Goal: Transaction & Acquisition: Purchase product/service

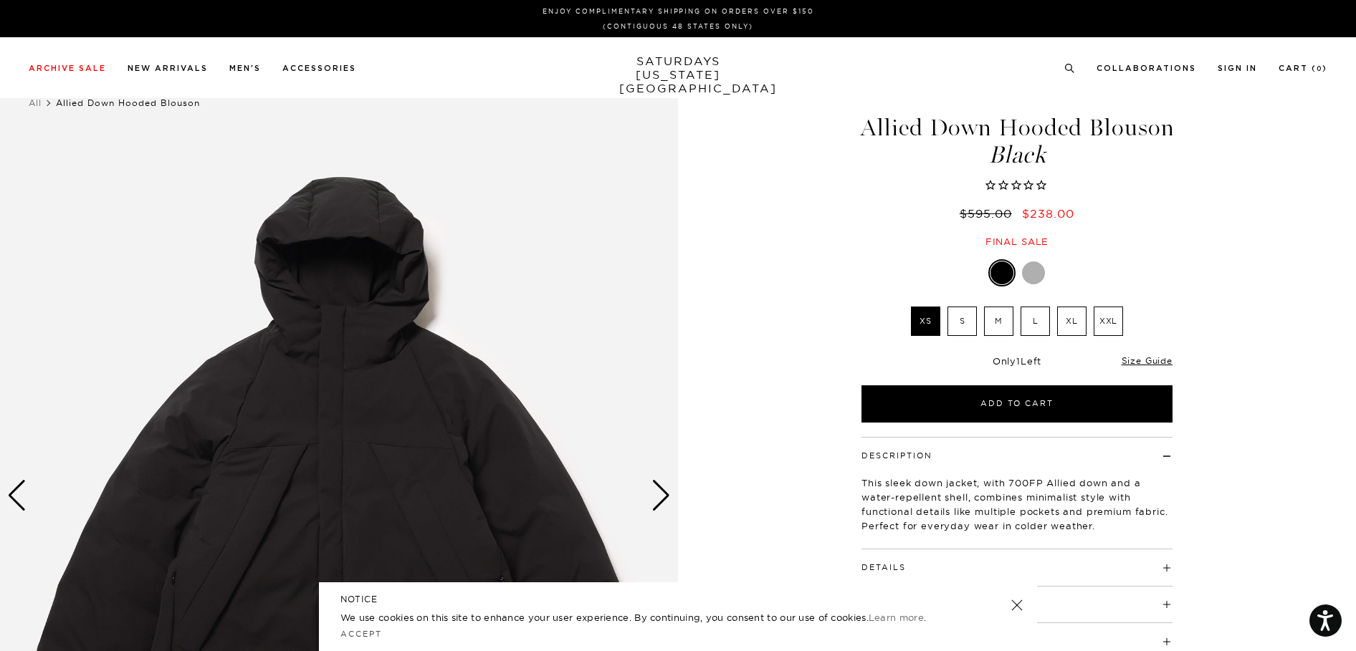
click at [1071, 315] on label "XL" at bounding box center [1071, 321] width 29 height 29
click at [0, 0] on input "XL" at bounding box center [0, 0] width 0 height 0
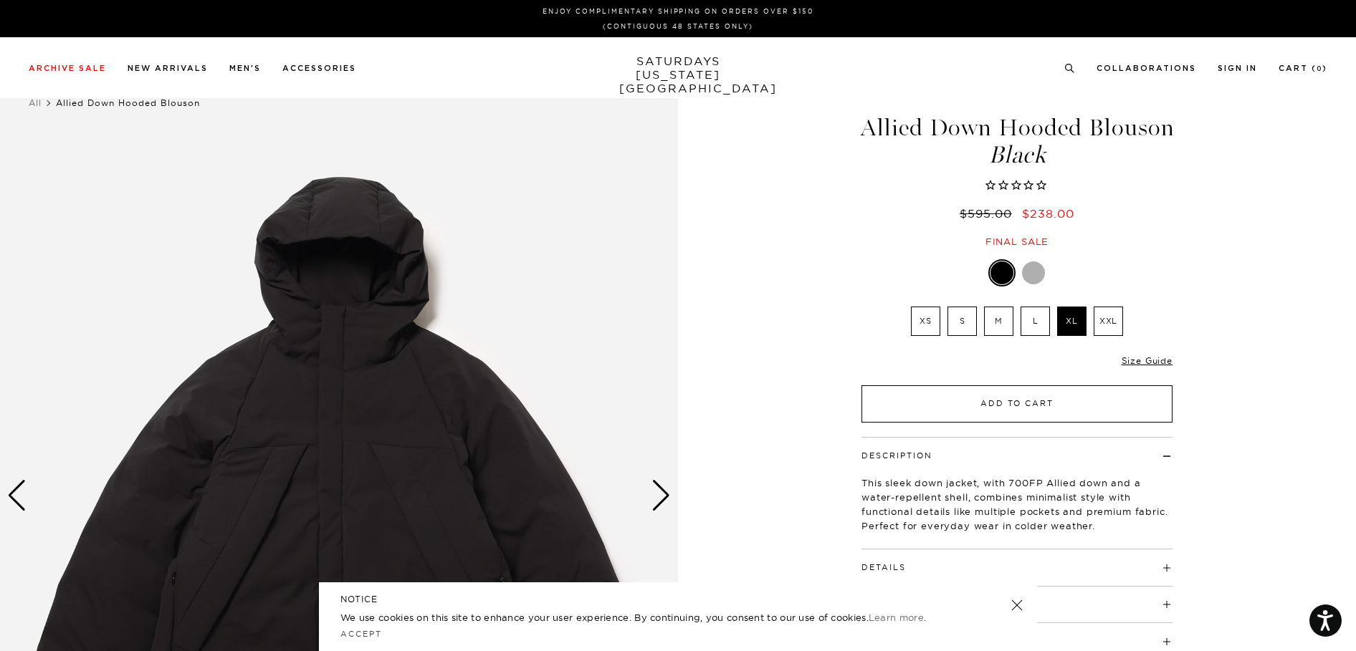
click at [1046, 395] on button "Add to Cart" at bounding box center [1016, 403] width 311 height 37
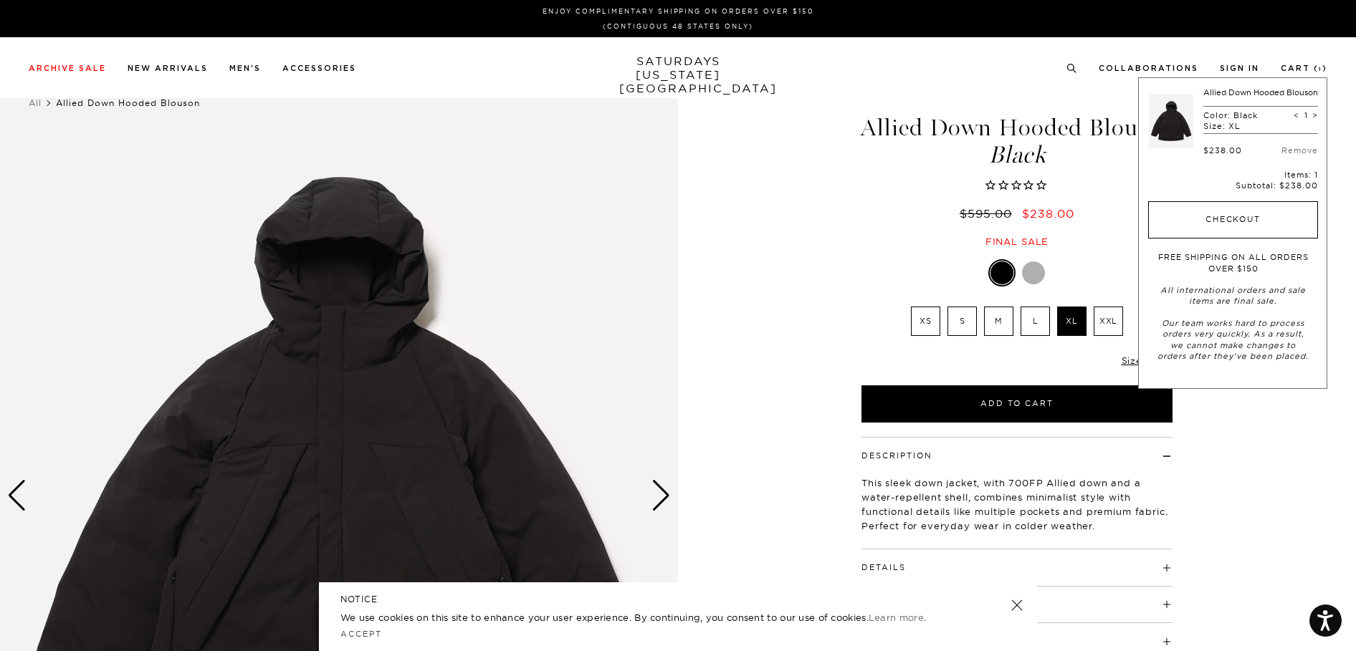
click at [1244, 234] on button "Checkout" at bounding box center [1233, 219] width 170 height 37
click at [779, 217] on div "1 / 6" at bounding box center [678, 496] width 1356 height 848
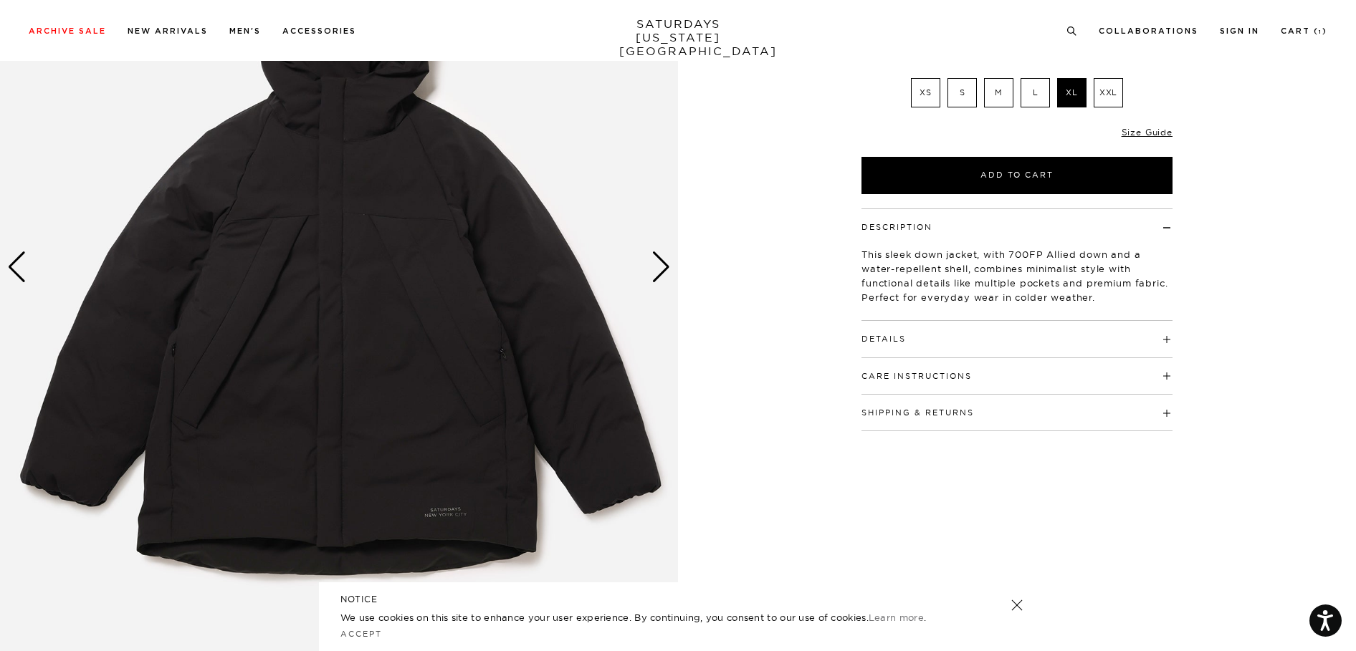
scroll to position [251, 0]
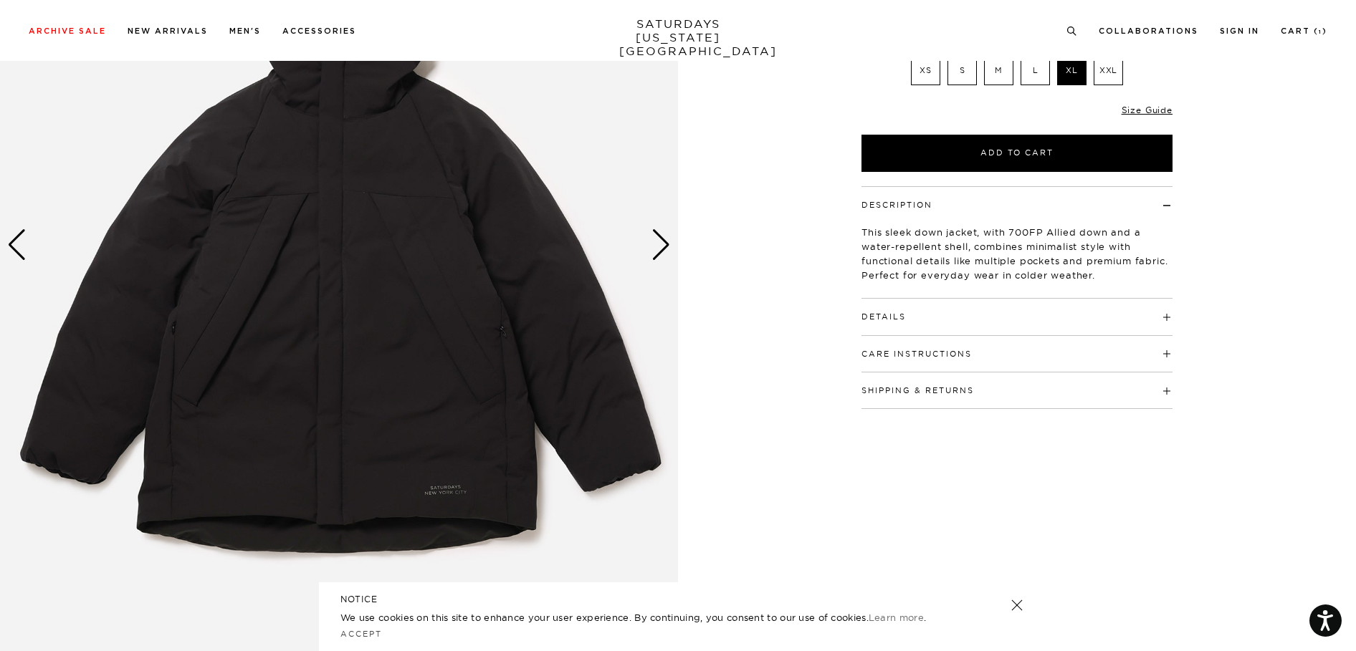
click at [656, 240] on div "Next slide" at bounding box center [660, 245] width 19 height 32
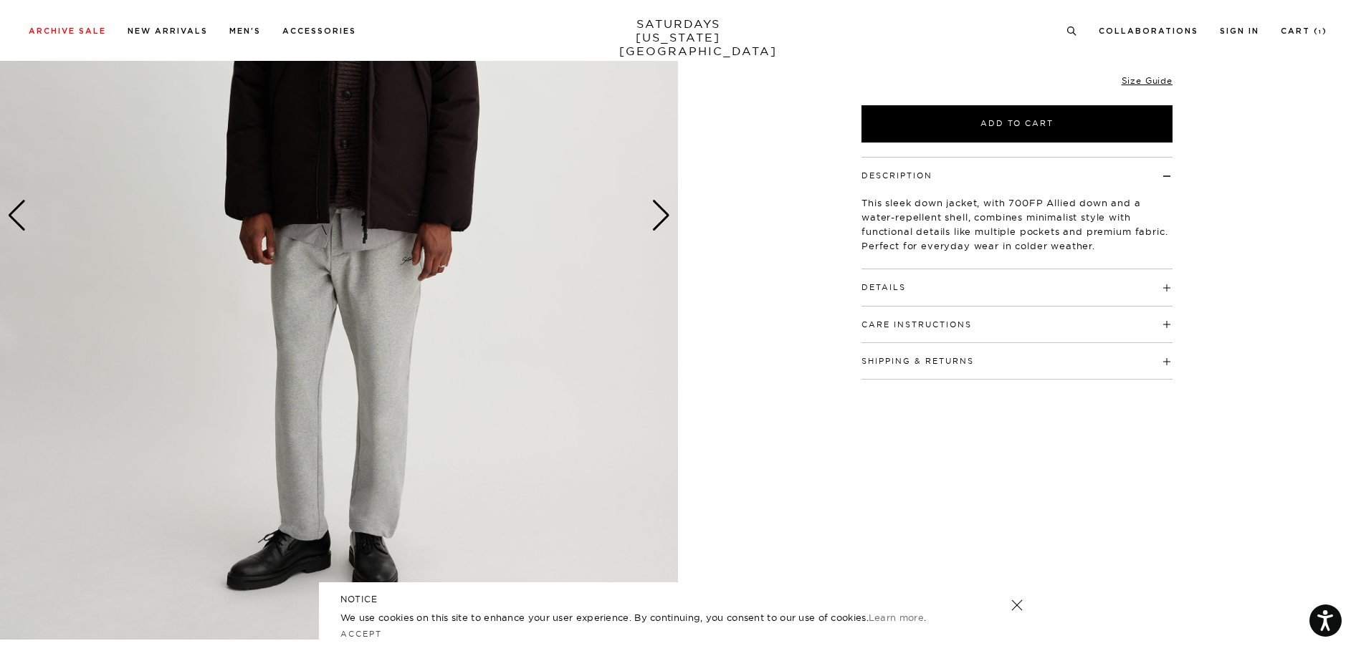
scroll to position [277, 2]
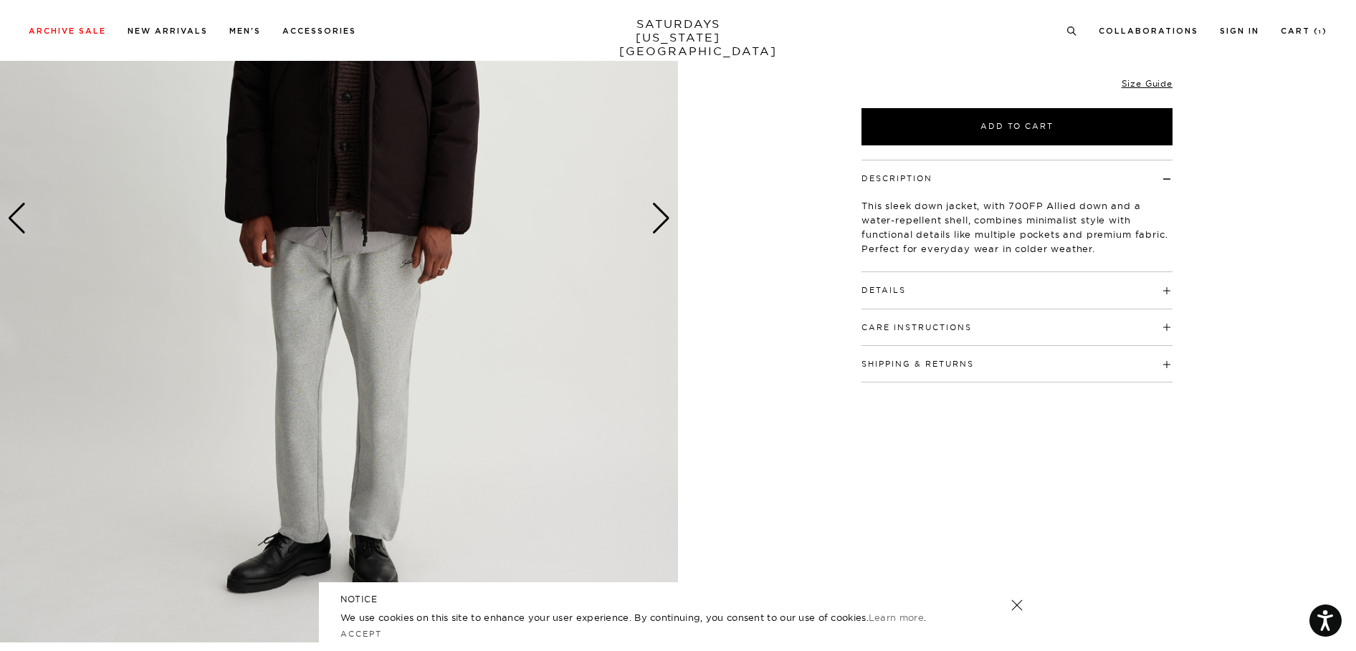
click at [1164, 291] on h4 "Details" at bounding box center [1016, 284] width 311 height 24
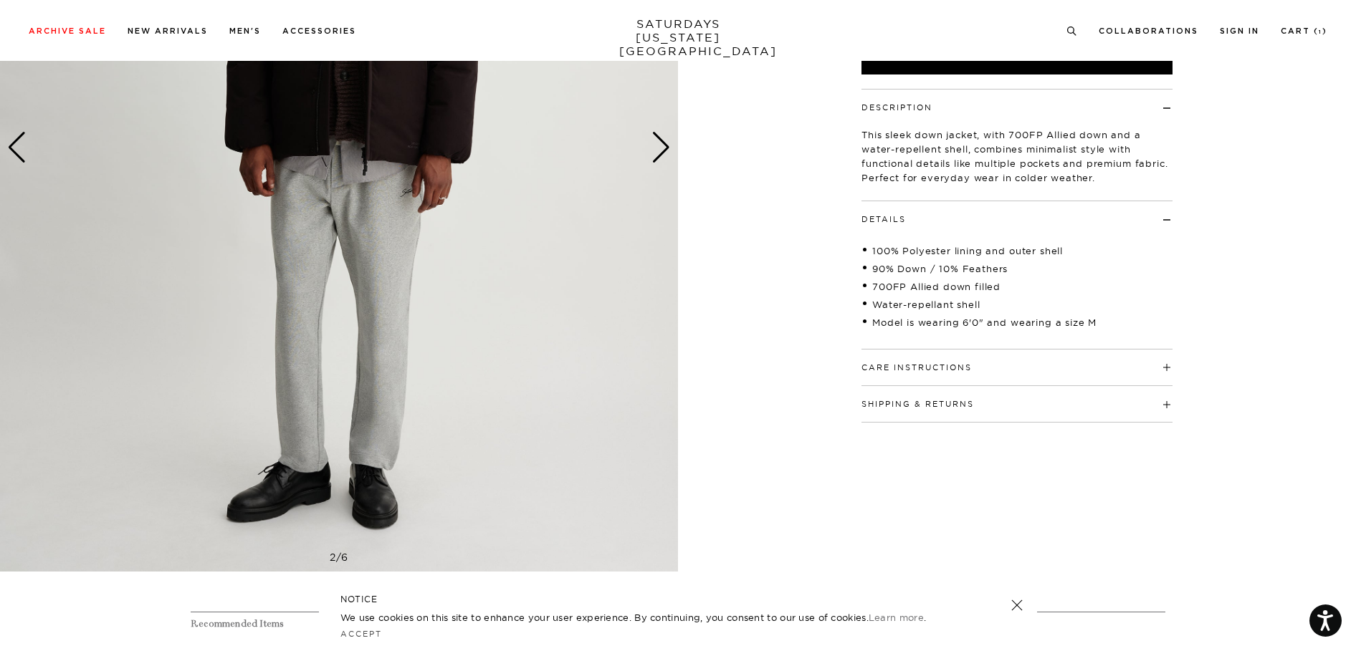
scroll to position [347, 1]
click at [1160, 365] on h4 "Care Instructions" at bounding box center [1016, 363] width 311 height 24
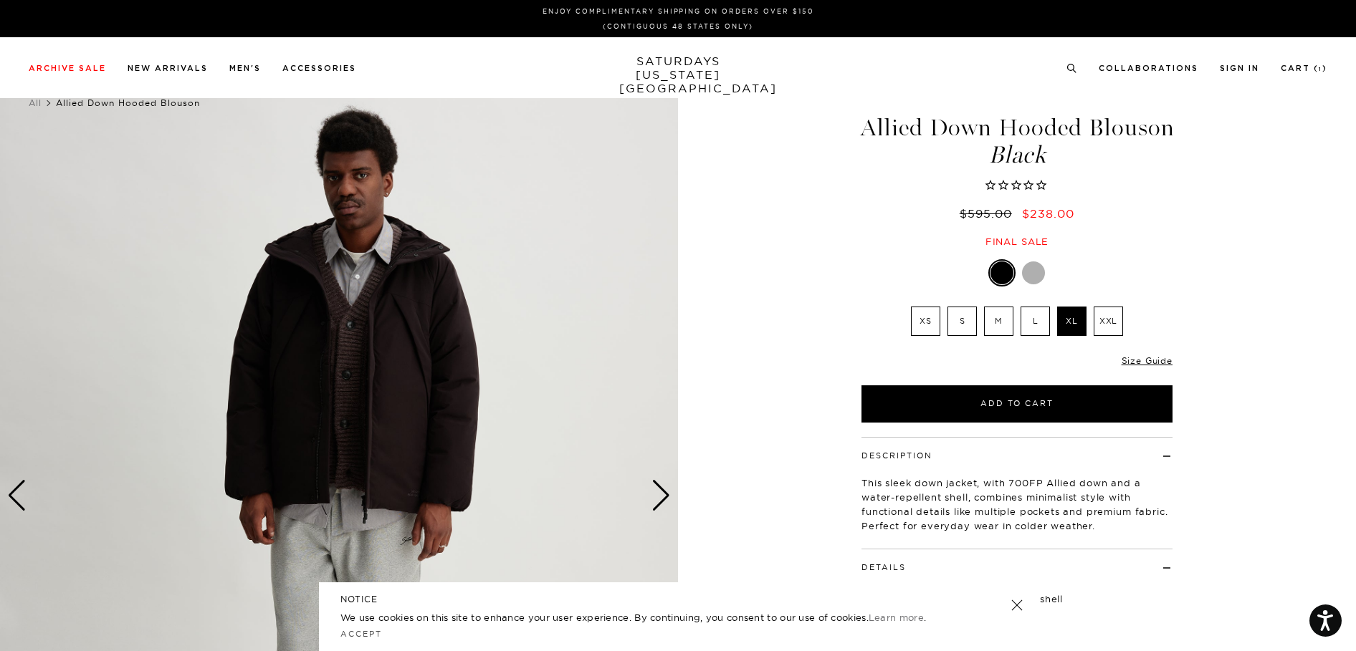
scroll to position [0, 1]
click at [658, 491] on div "Next slide" at bounding box center [660, 496] width 19 height 32
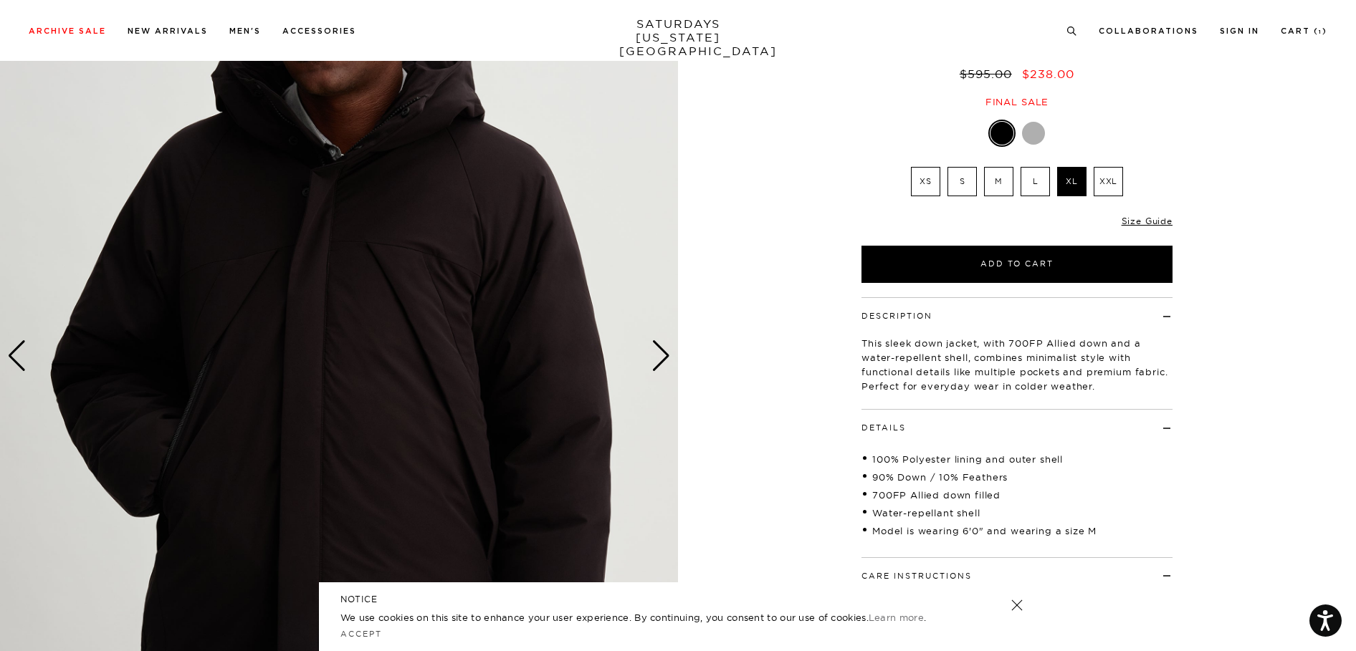
scroll to position [135, 0]
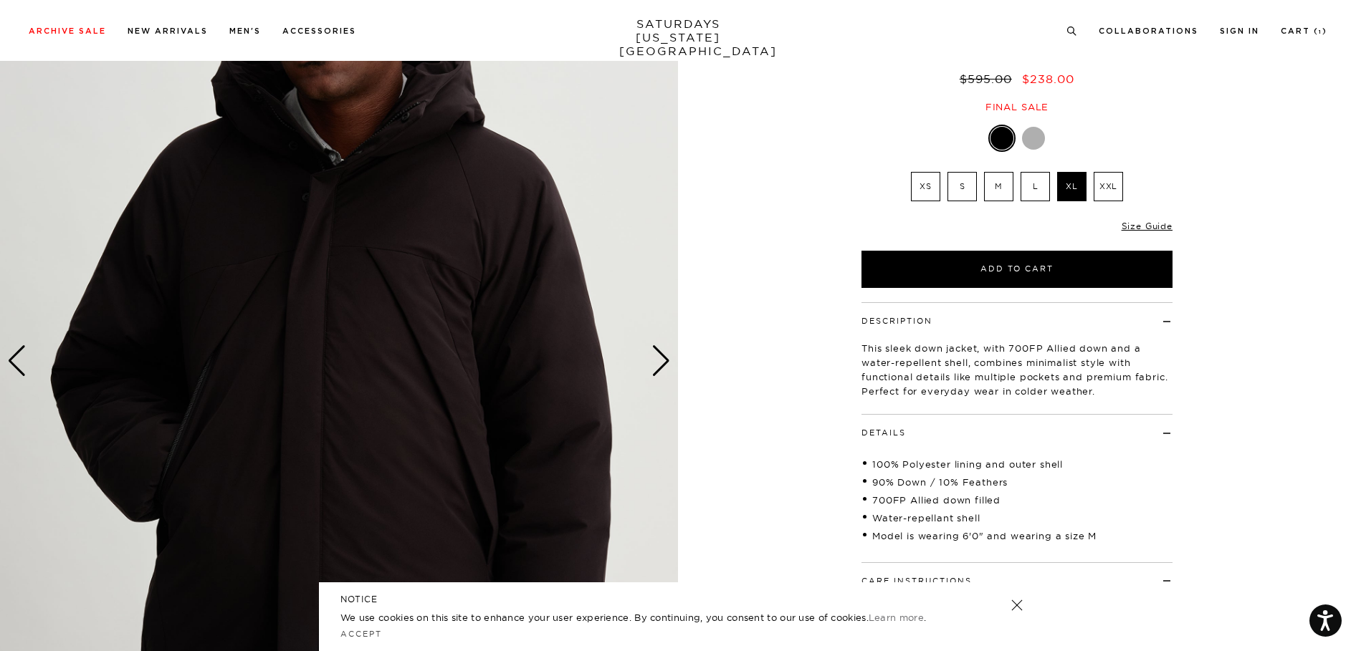
click at [661, 359] on div "Next slide" at bounding box center [660, 361] width 19 height 32
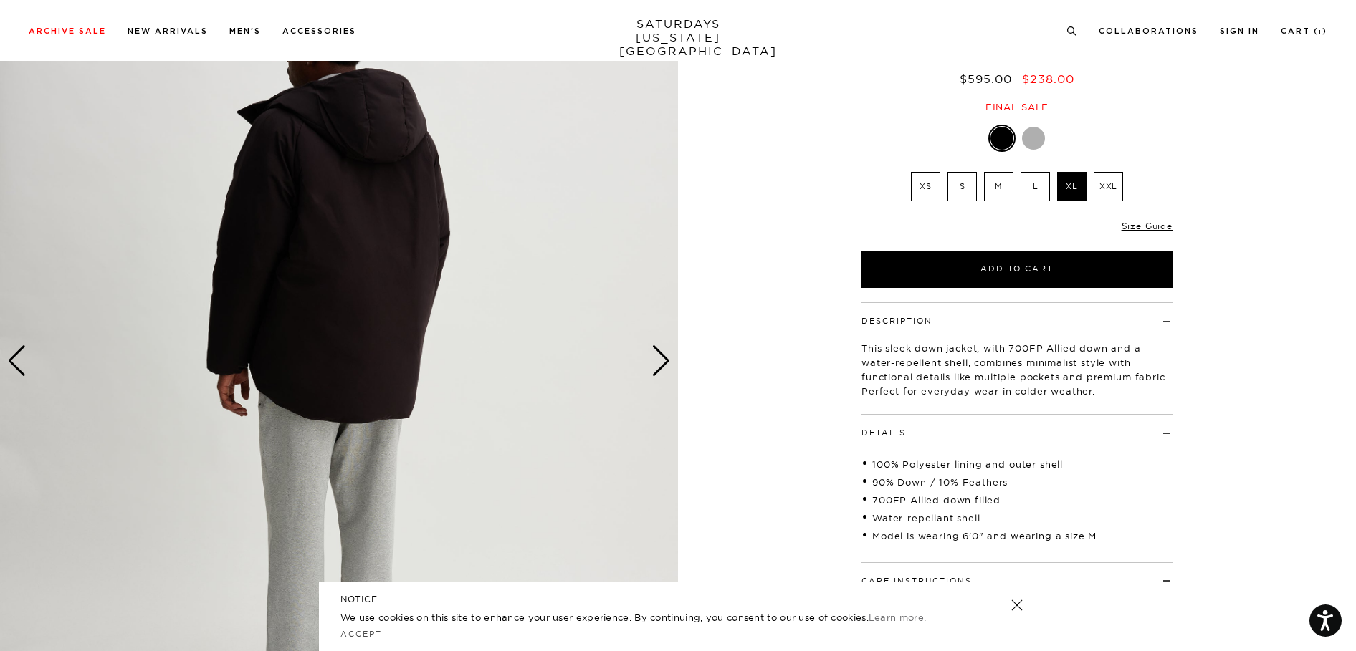
click at [661, 359] on div "Next slide" at bounding box center [660, 361] width 19 height 32
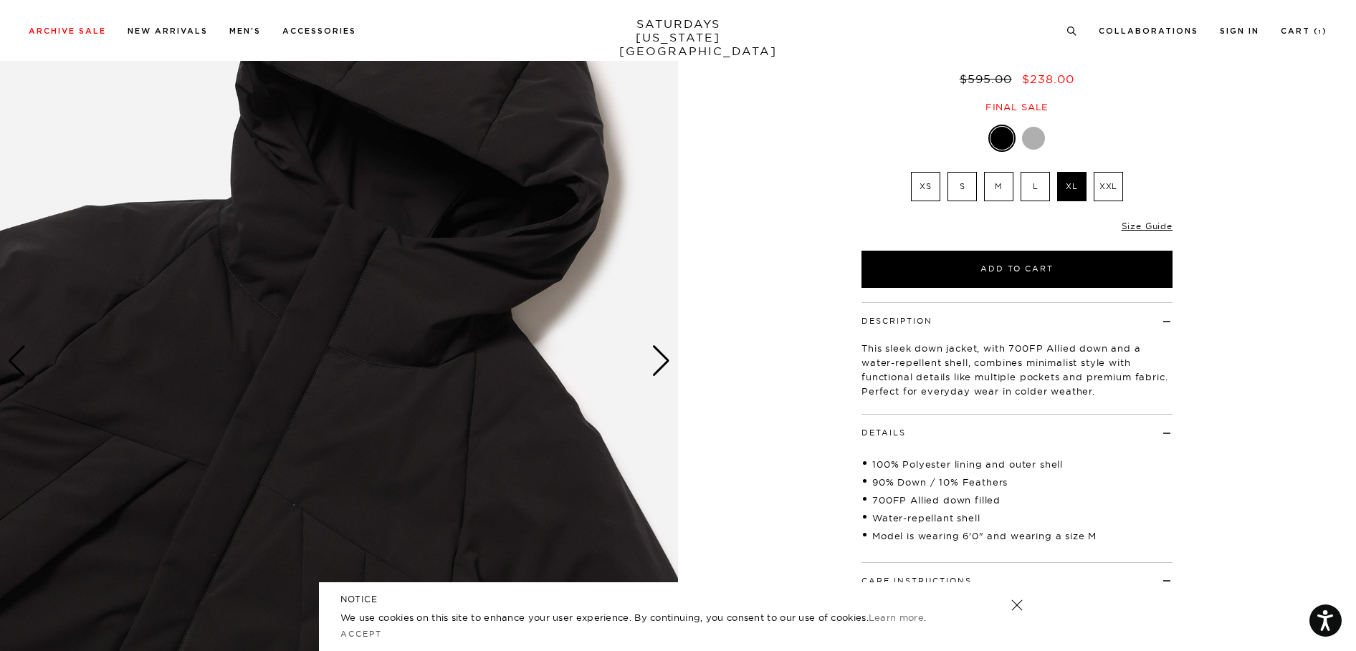
click at [661, 360] on div "Next slide" at bounding box center [660, 361] width 19 height 32
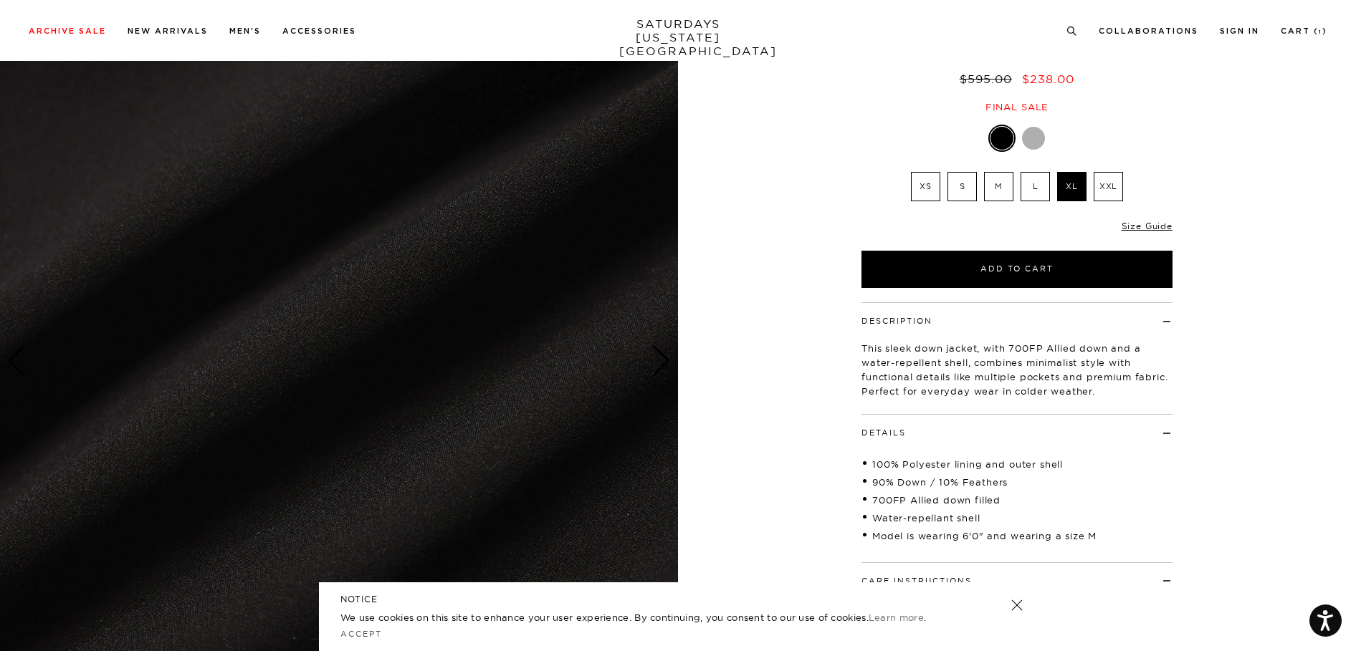
click at [661, 360] on div "Next slide" at bounding box center [660, 361] width 19 height 32
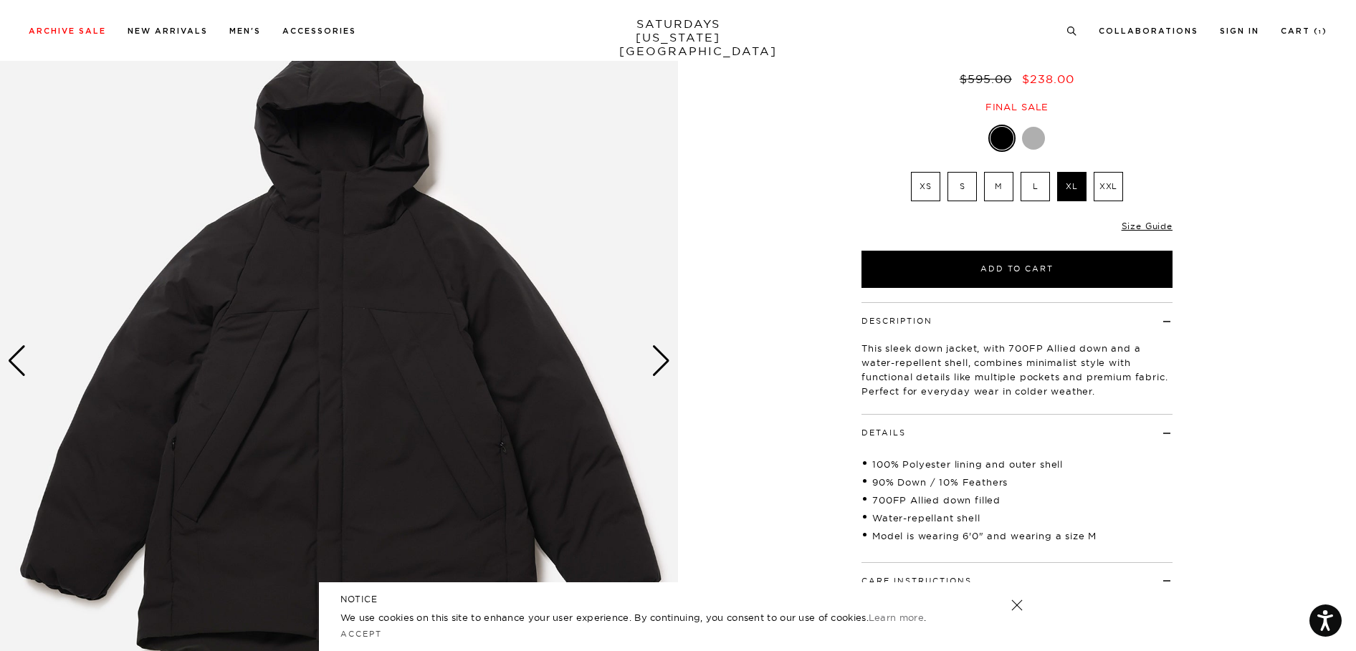
click at [661, 358] on div "Next slide" at bounding box center [660, 361] width 19 height 32
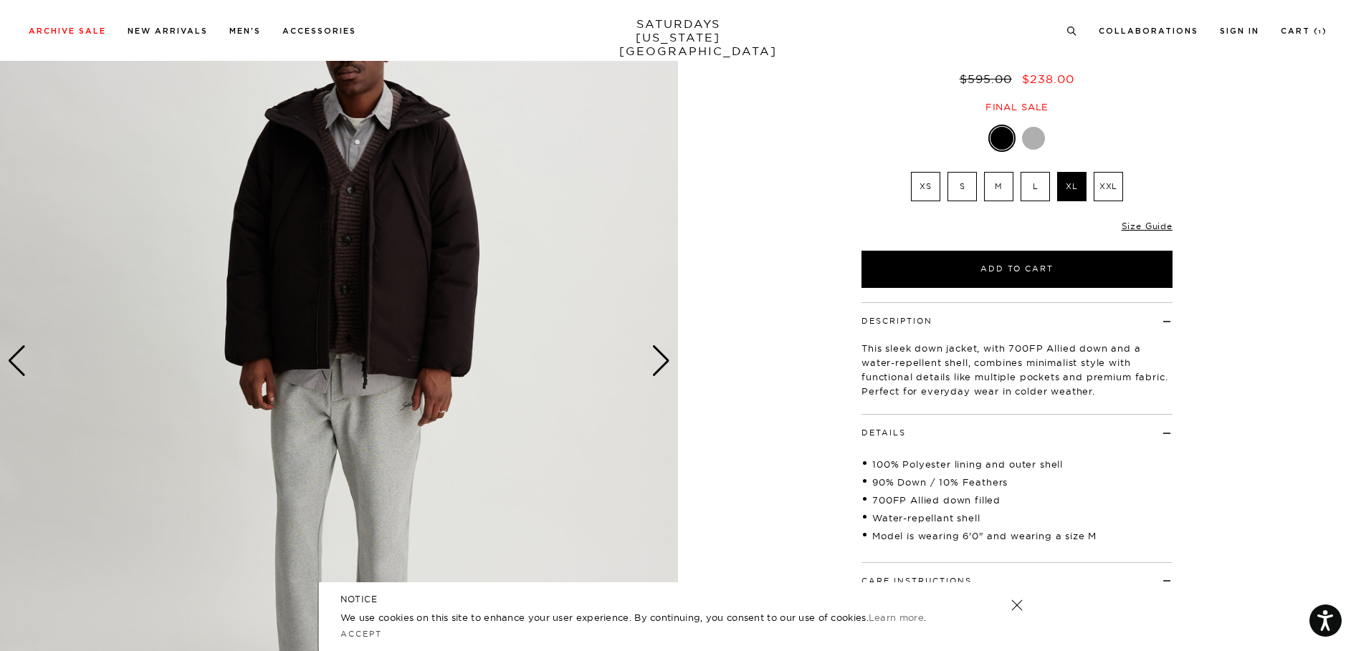
click at [661, 358] on div "Next slide" at bounding box center [660, 361] width 19 height 32
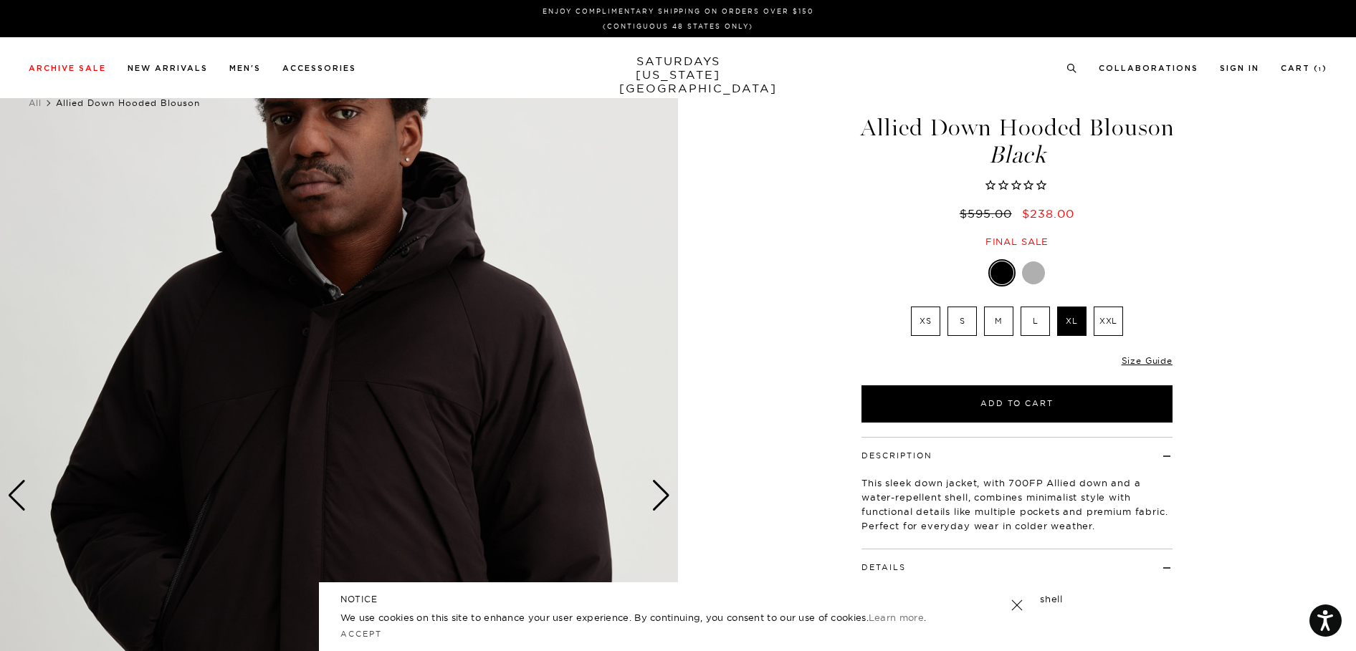
scroll to position [0, 0]
click at [1308, 69] on link "Cart ( 1 )" at bounding box center [1303, 68] width 47 height 8
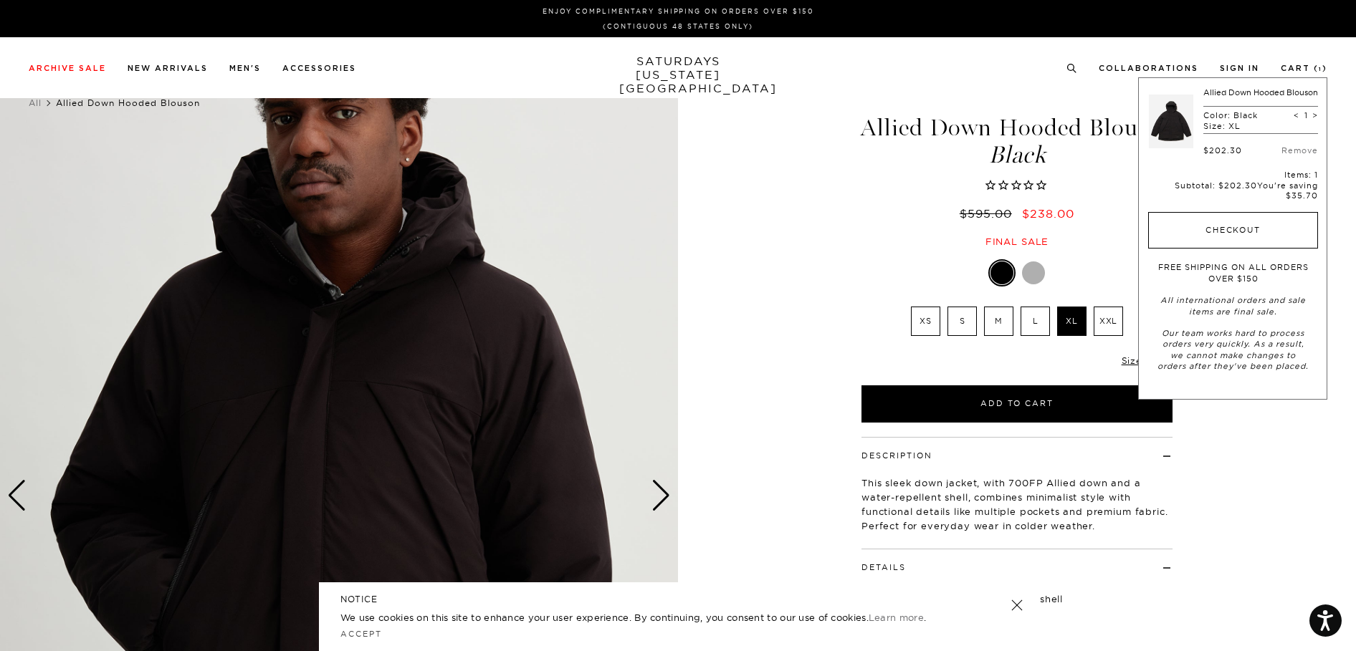
click at [1245, 226] on button "Checkout" at bounding box center [1233, 230] width 170 height 37
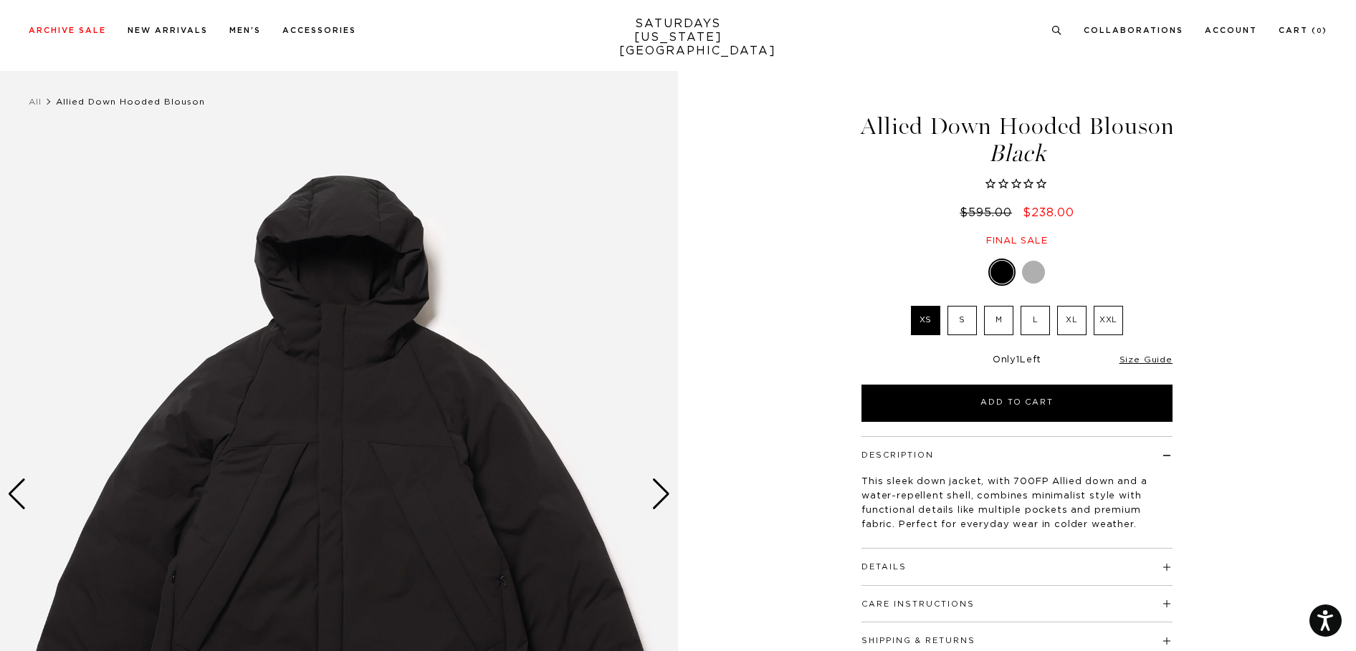
click at [559, 460] on img at bounding box center [339, 495] width 678 height 848
click at [522, 461] on img at bounding box center [339, 495] width 678 height 848
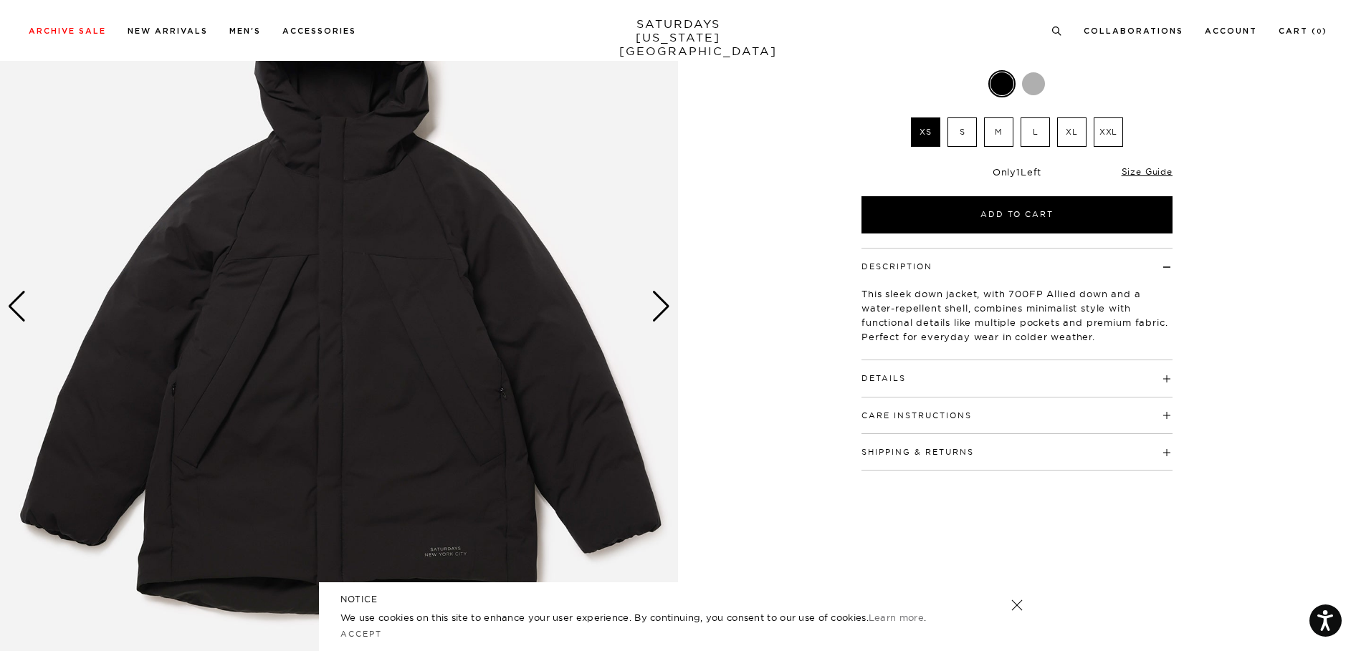
scroll to position [191, 0]
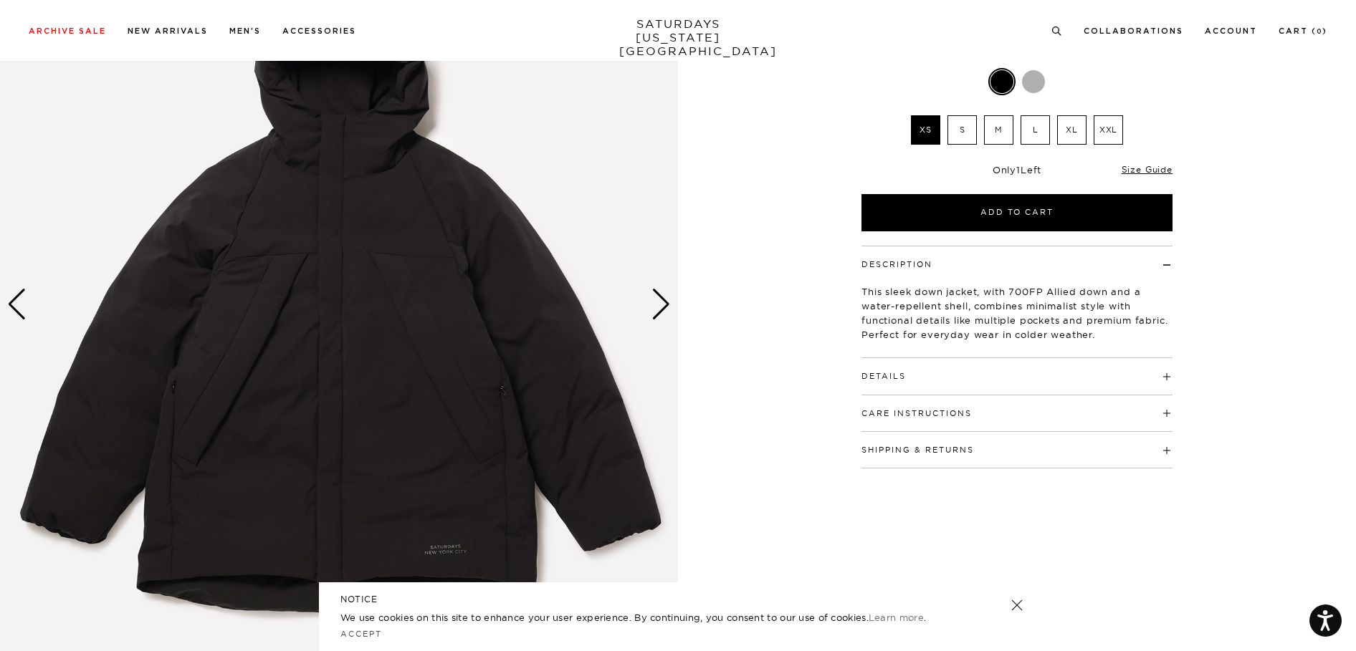
click at [555, 354] on img at bounding box center [339, 305] width 678 height 848
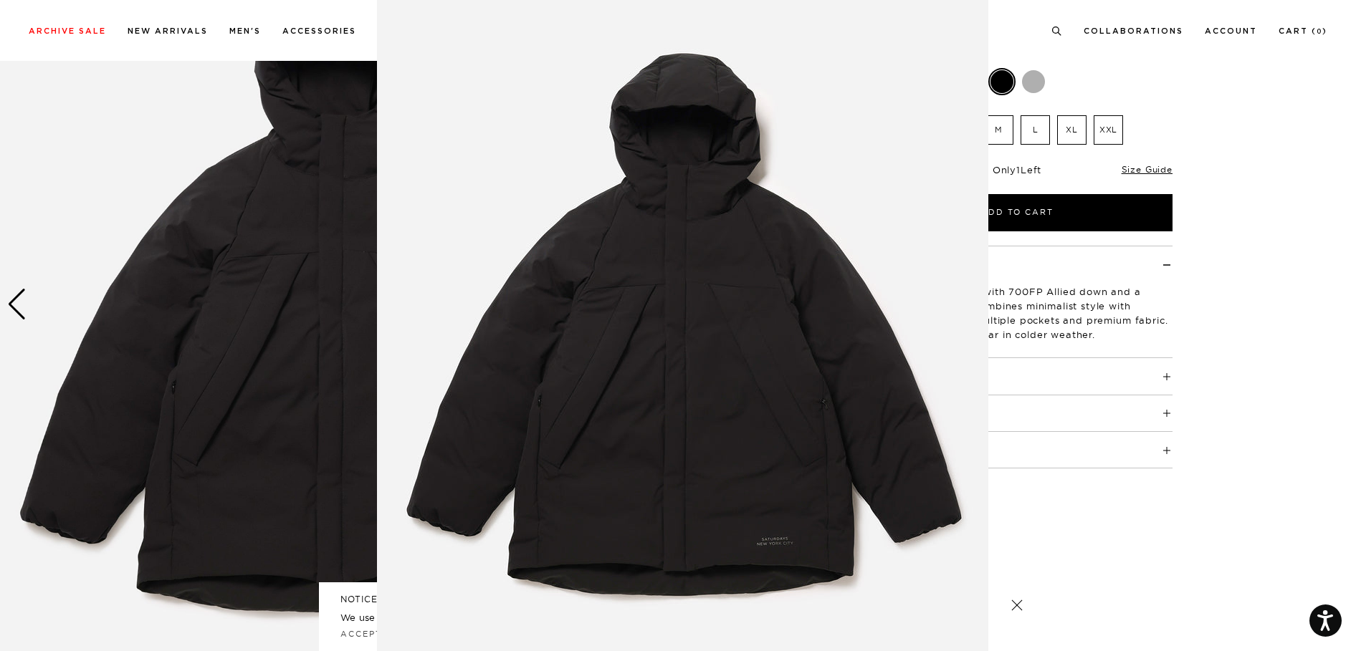
scroll to position [38, 0]
click at [527, 346] on img at bounding box center [682, 329] width 611 height 734
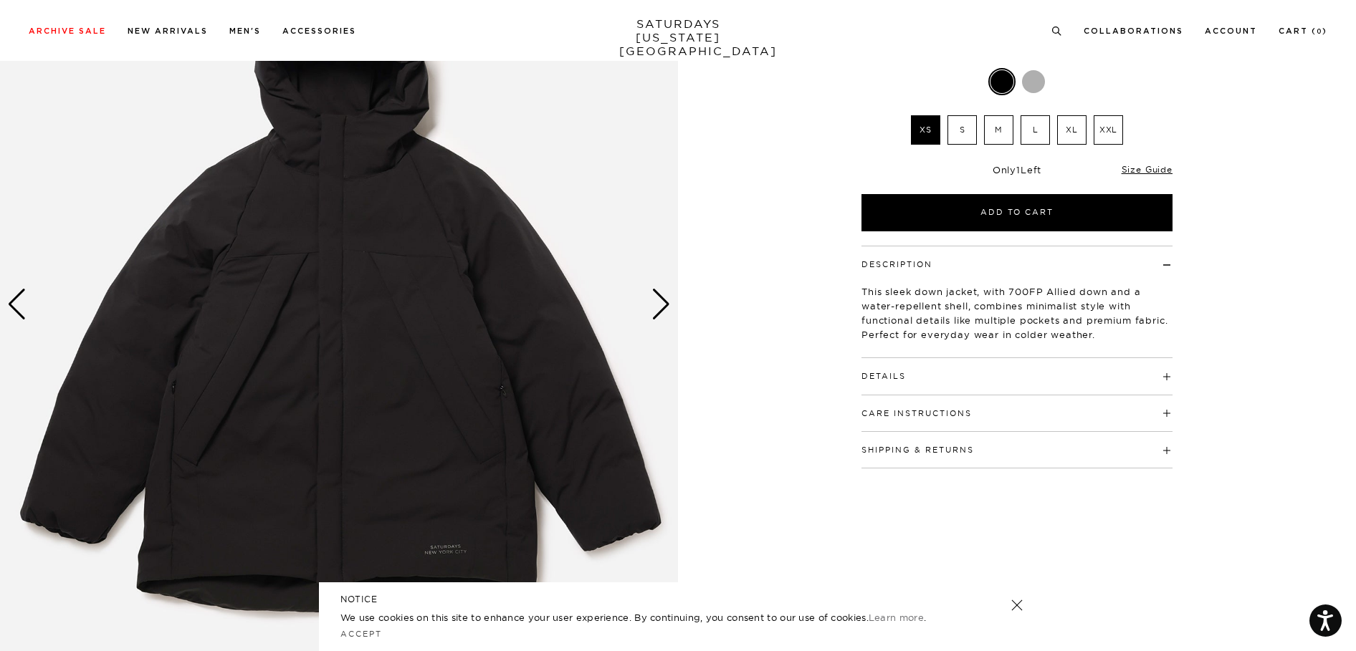
click at [527, 346] on img at bounding box center [339, 305] width 678 height 848
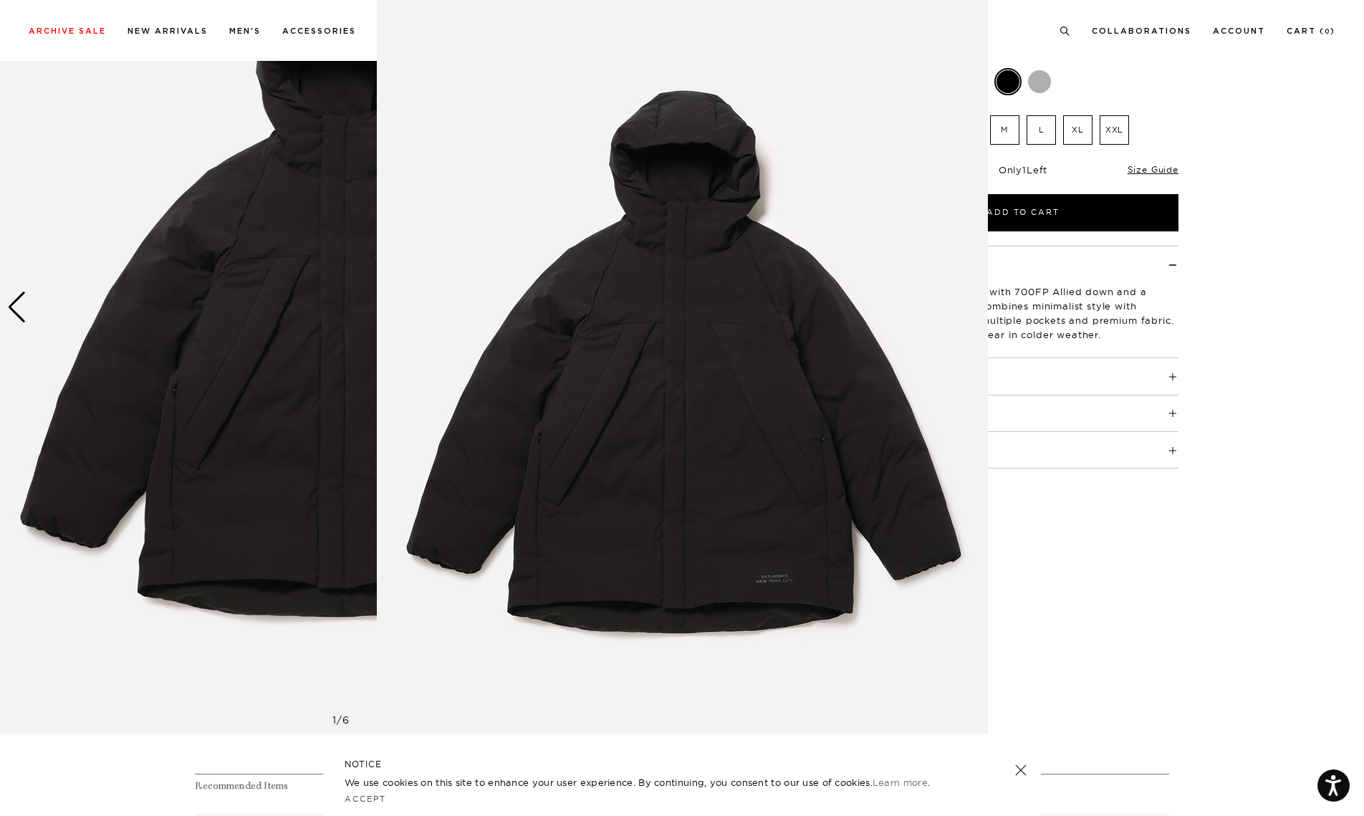
click at [881, 401] on img at bounding box center [682, 367] width 611 height 734
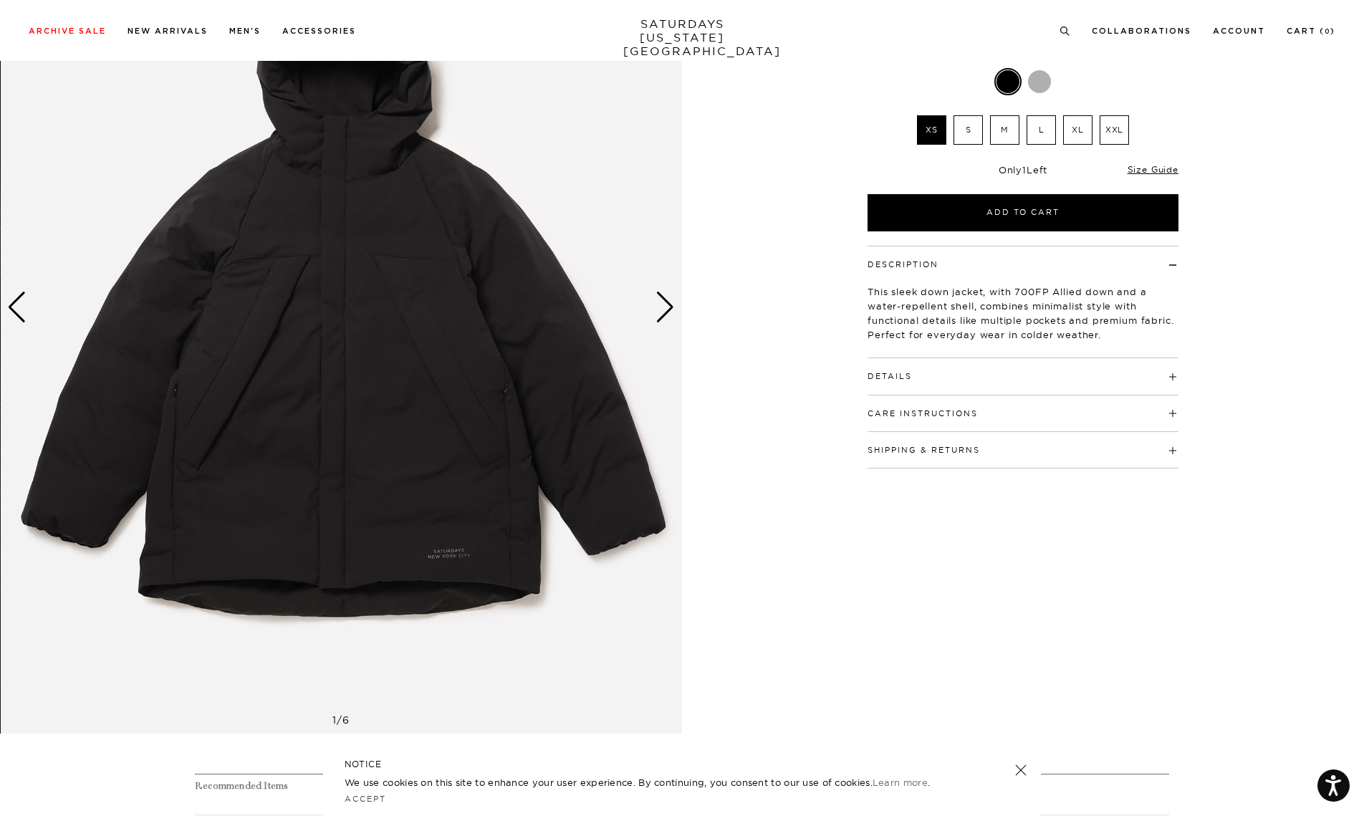
click at [516, 354] on img at bounding box center [342, 307] width 682 height 853
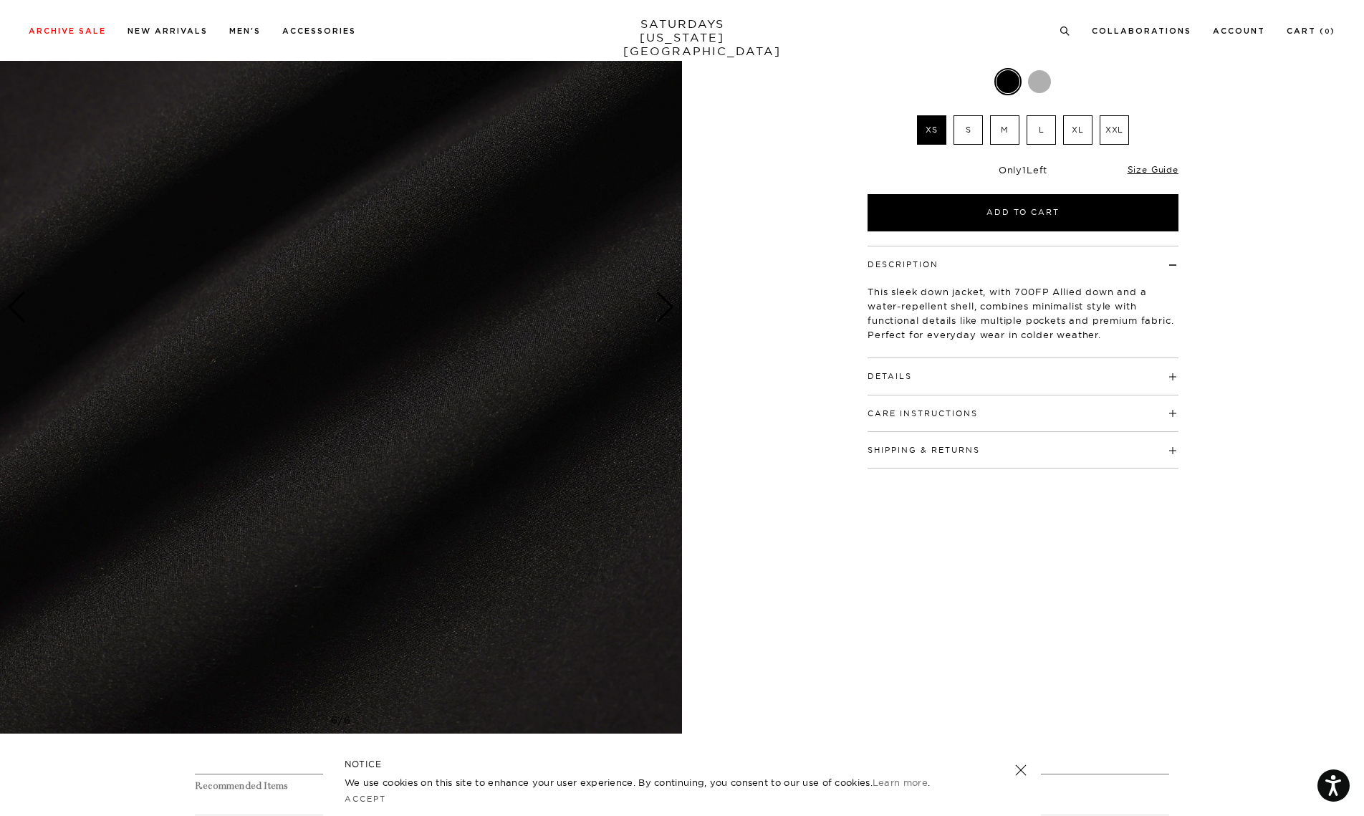
click at [537, 348] on img at bounding box center [341, 307] width 682 height 853
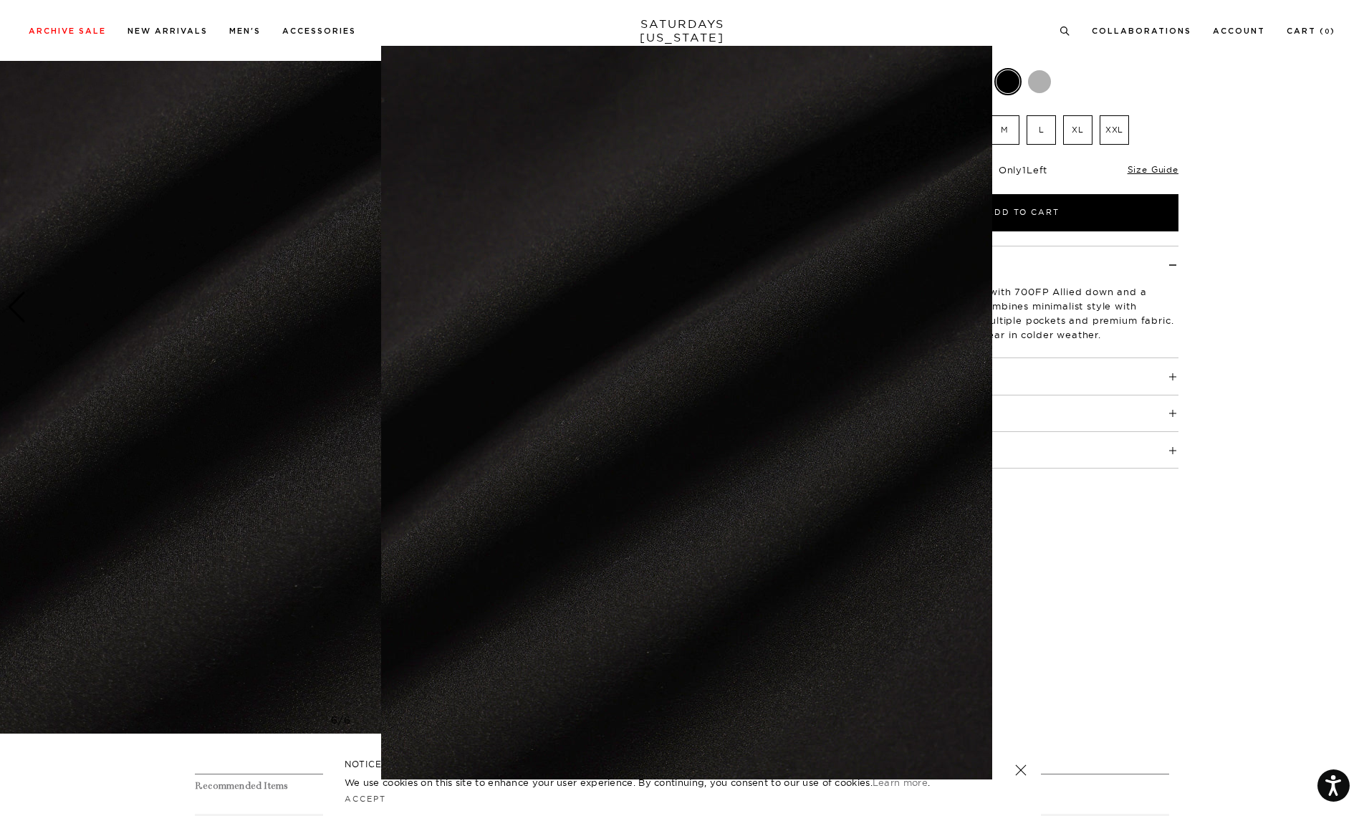
scroll to position [191, 0]
click at [432, 408] on img at bounding box center [686, 413] width 611 height 734
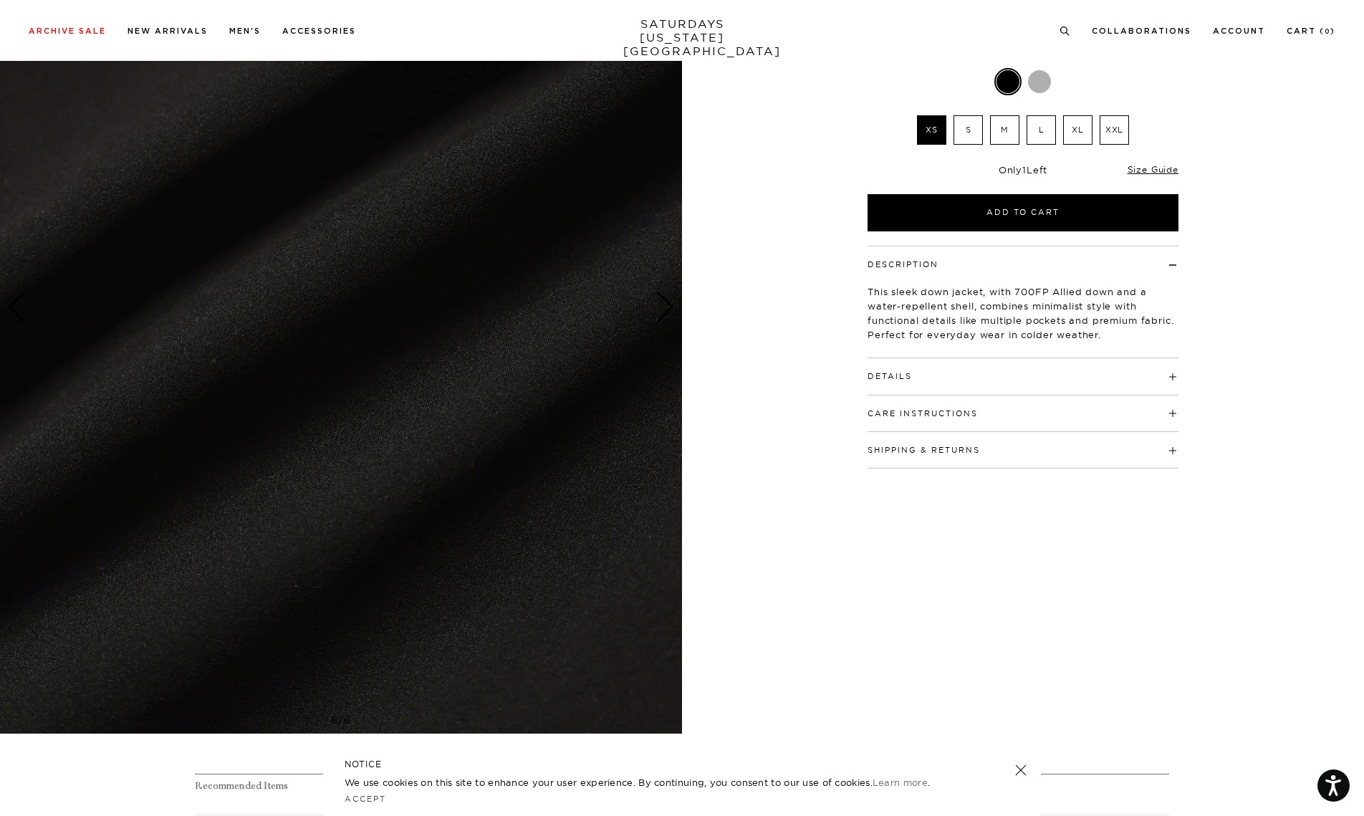
click at [610, 393] on img at bounding box center [341, 307] width 682 height 853
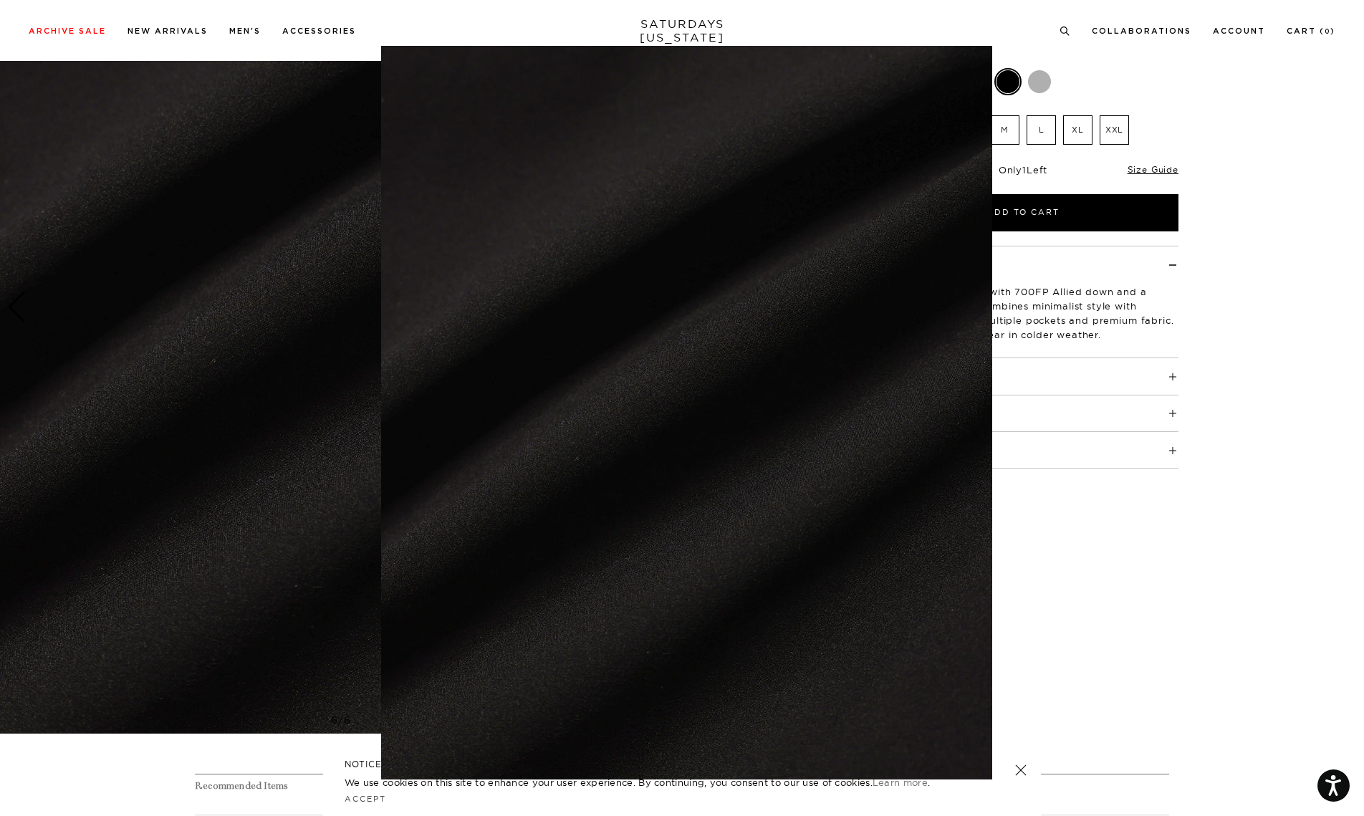
click at [610, 393] on img at bounding box center [686, 413] width 611 height 734
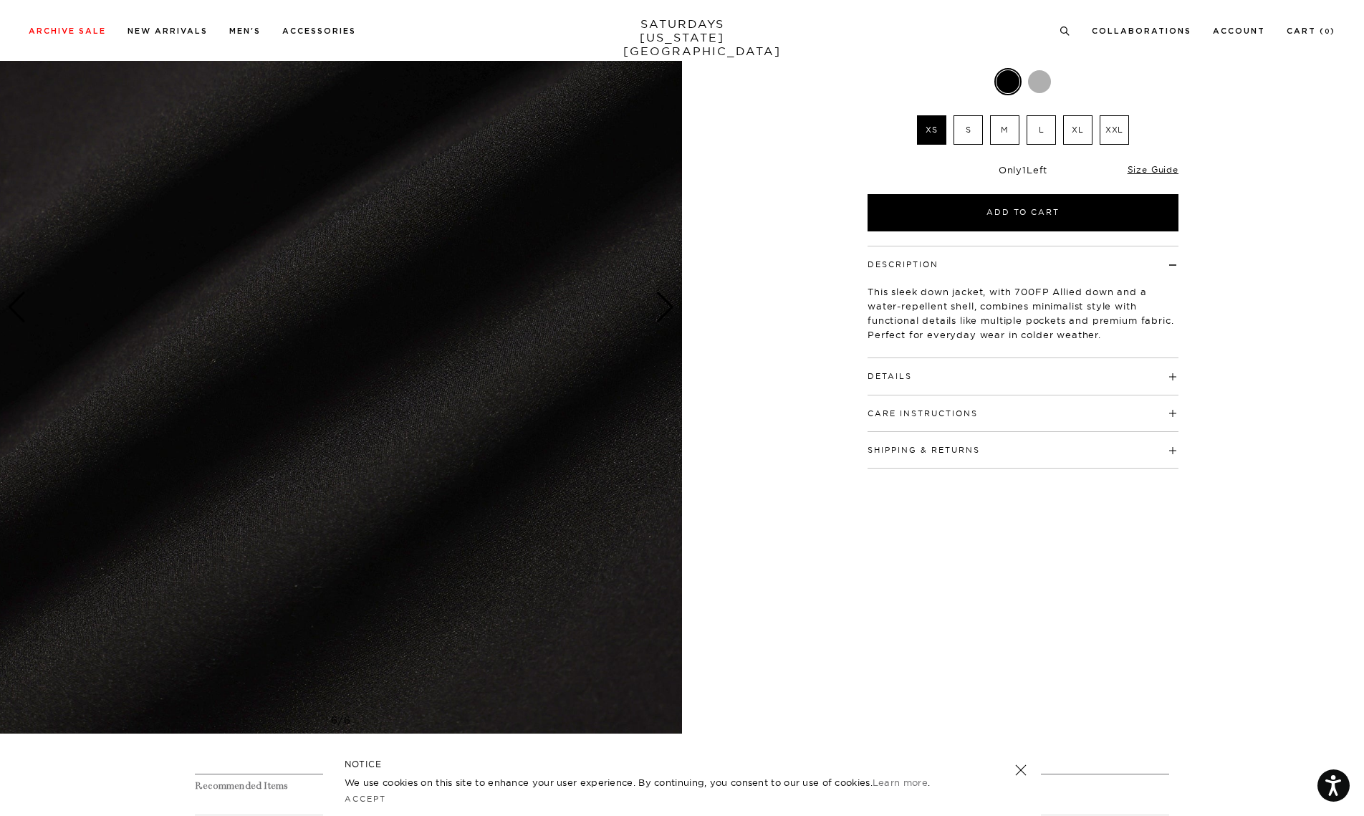
click at [325, 383] on img at bounding box center [341, 307] width 682 height 853
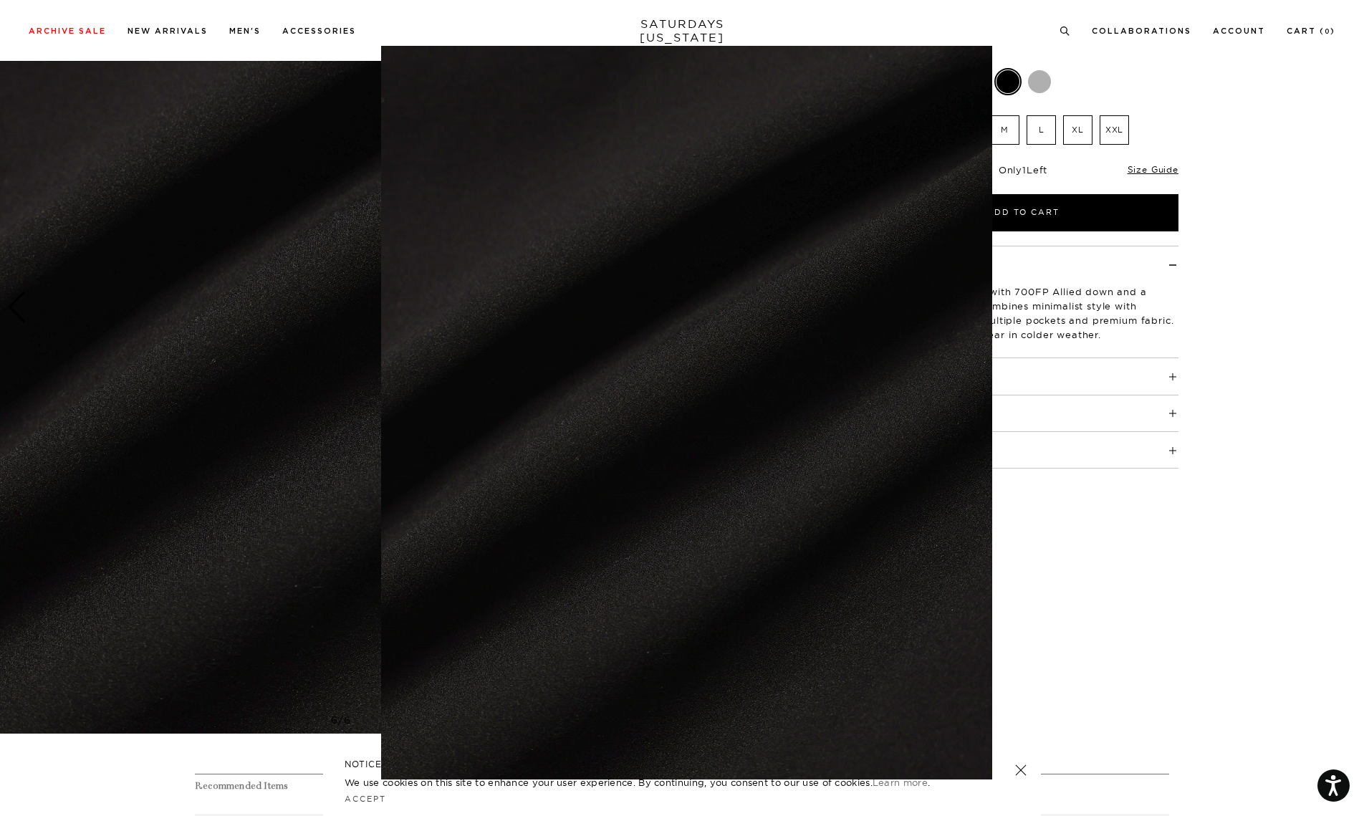
click at [325, 383] on figure at bounding box center [682, 408] width 1364 height 816
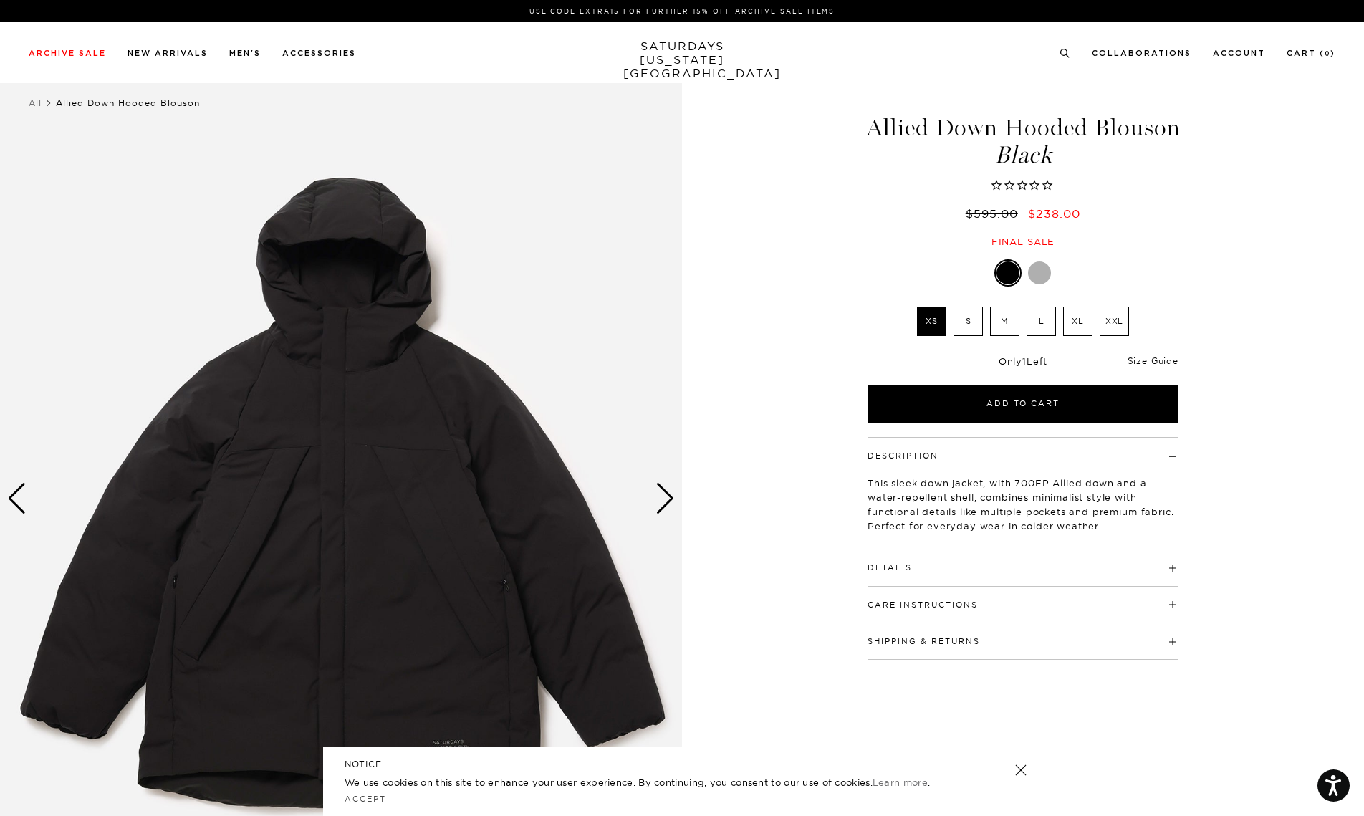
scroll to position [191, 0]
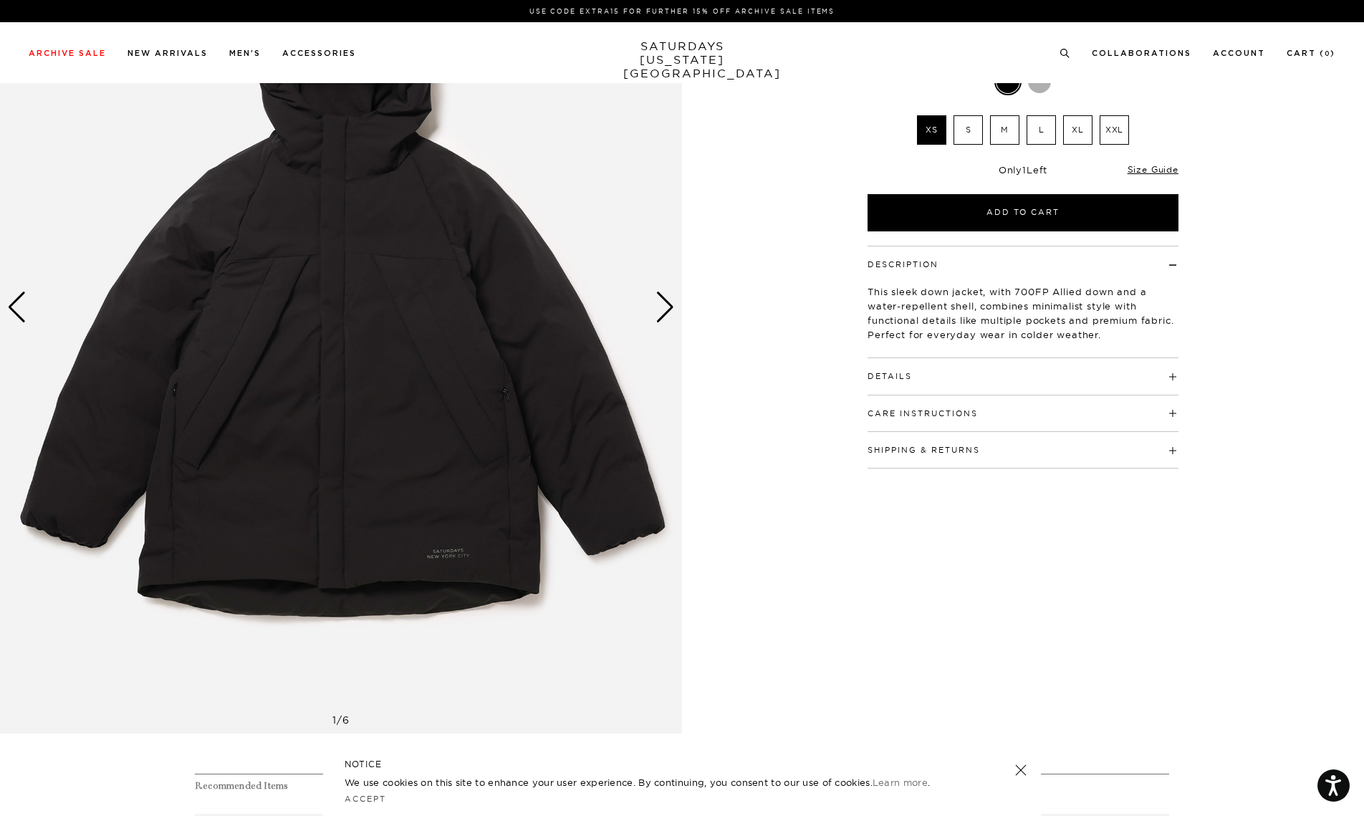
click at [1083, 322] on p "This sleek down jacket, with 700FP Allied down and a water-repellent shell, com…" at bounding box center [1023, 312] width 311 height 57
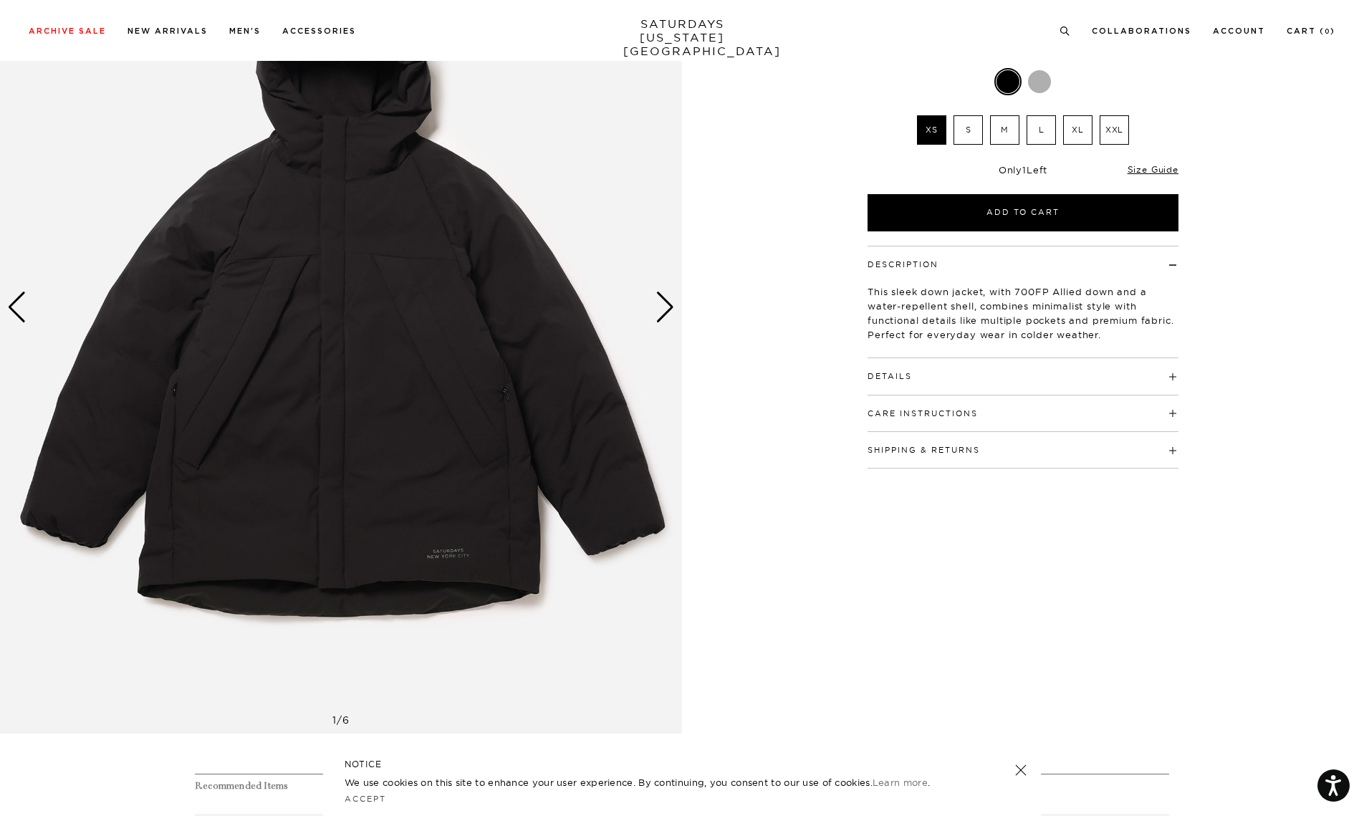
click at [1078, 130] on label "XL" at bounding box center [1077, 129] width 29 height 29
click at [0, 0] on input "XL" at bounding box center [0, 0] width 0 height 0
click at [665, 310] on div "Next slide" at bounding box center [665, 308] width 19 height 32
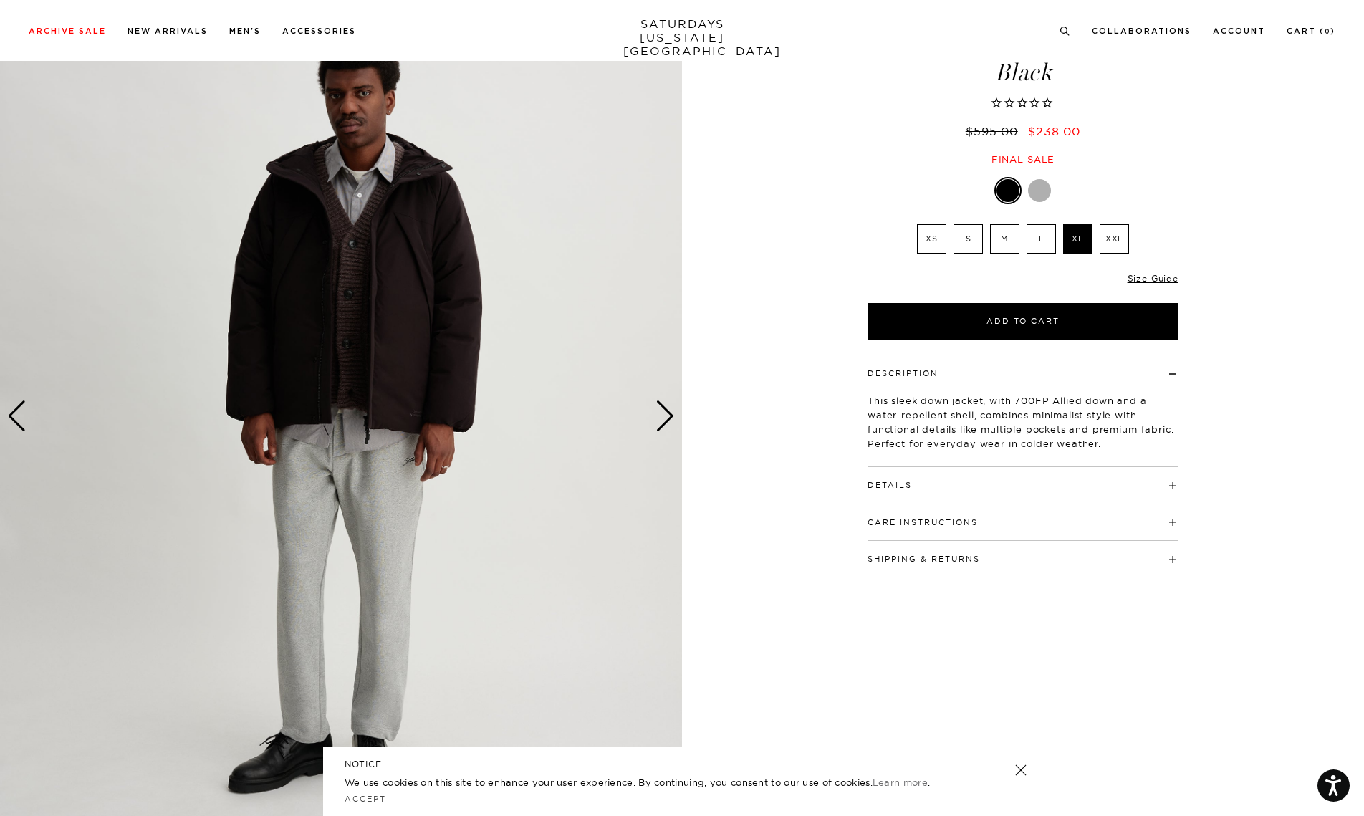
scroll to position [82, 1]
click at [663, 418] on div "Next slide" at bounding box center [665, 417] width 19 height 32
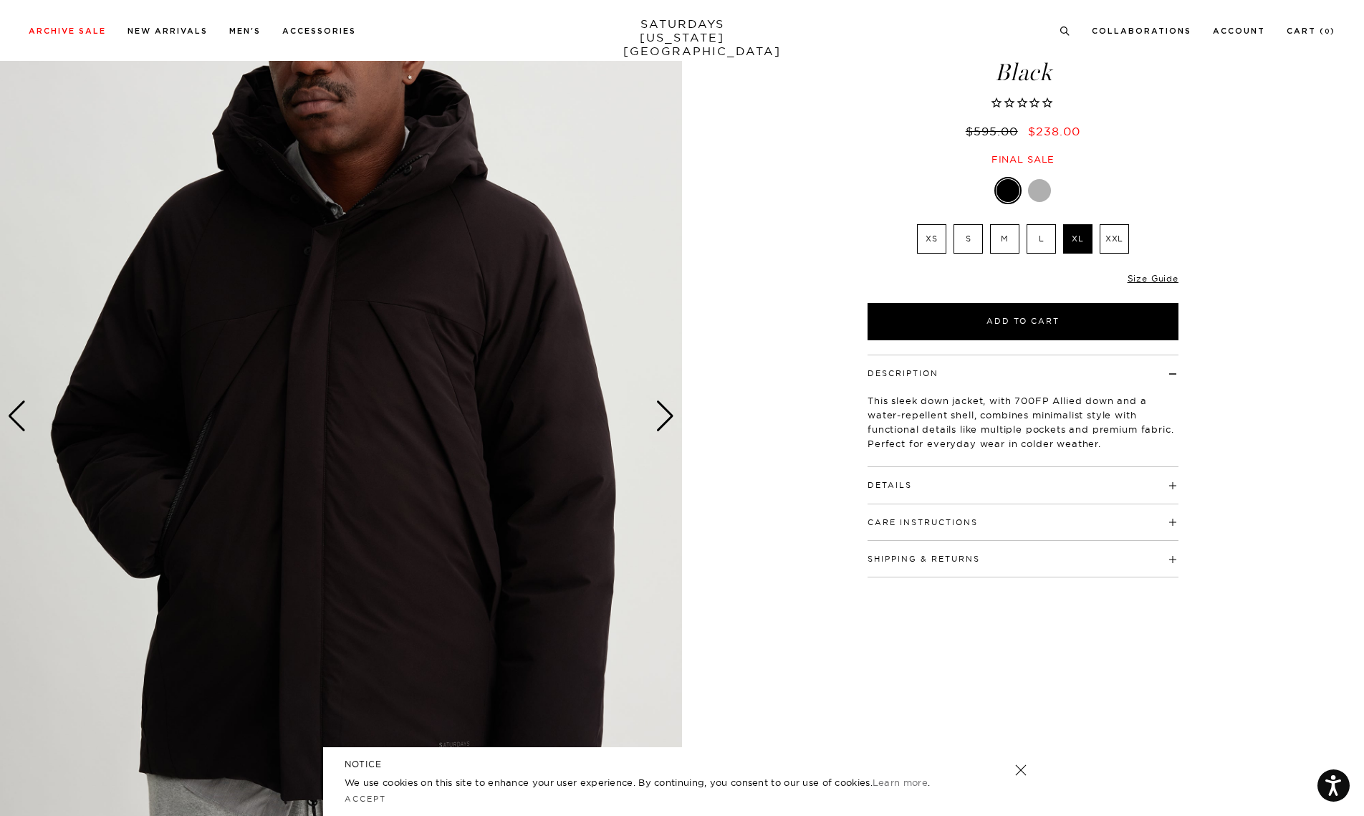
click at [663, 418] on div "Next slide" at bounding box center [665, 417] width 19 height 32
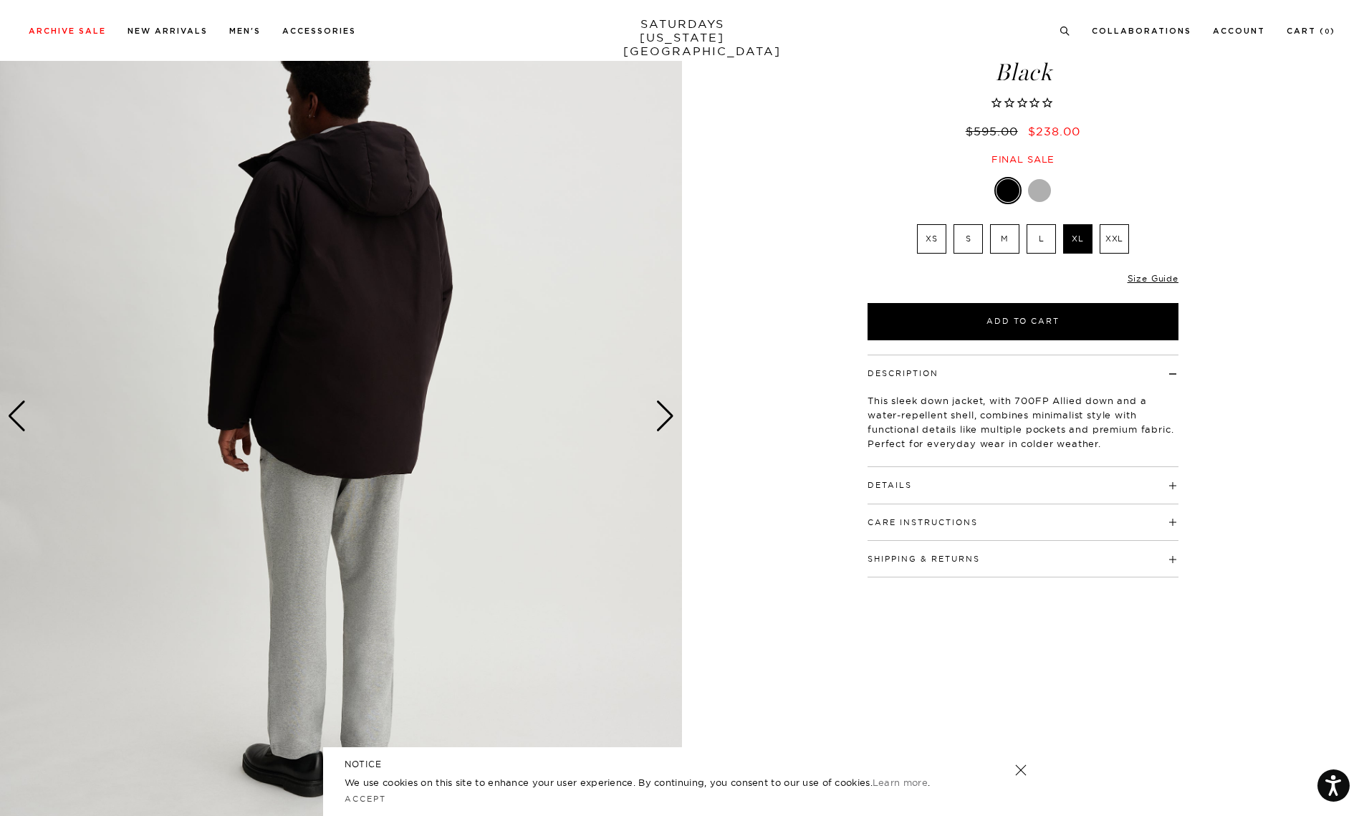
click at [663, 418] on div "Next slide" at bounding box center [665, 417] width 19 height 32
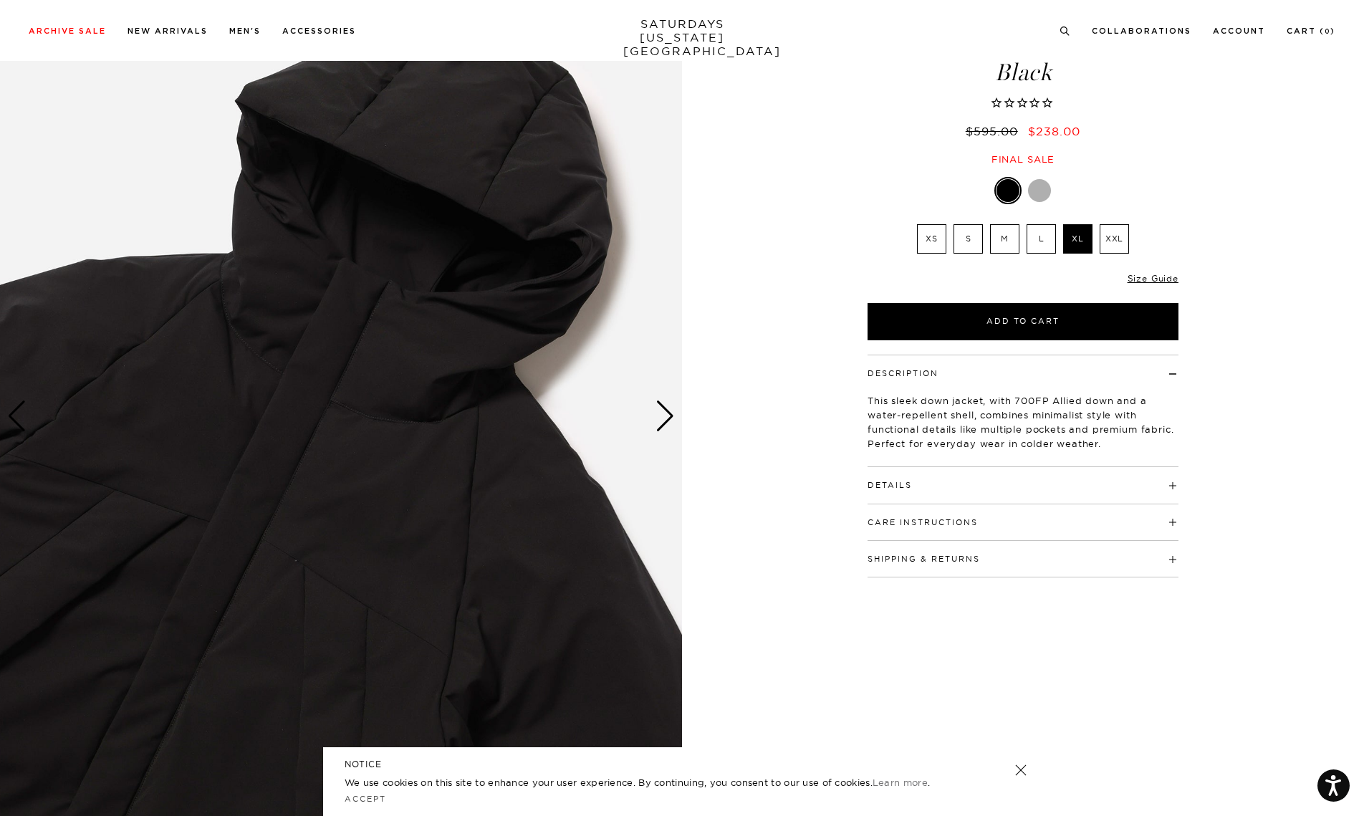
click at [663, 418] on div "Next slide" at bounding box center [665, 417] width 19 height 32
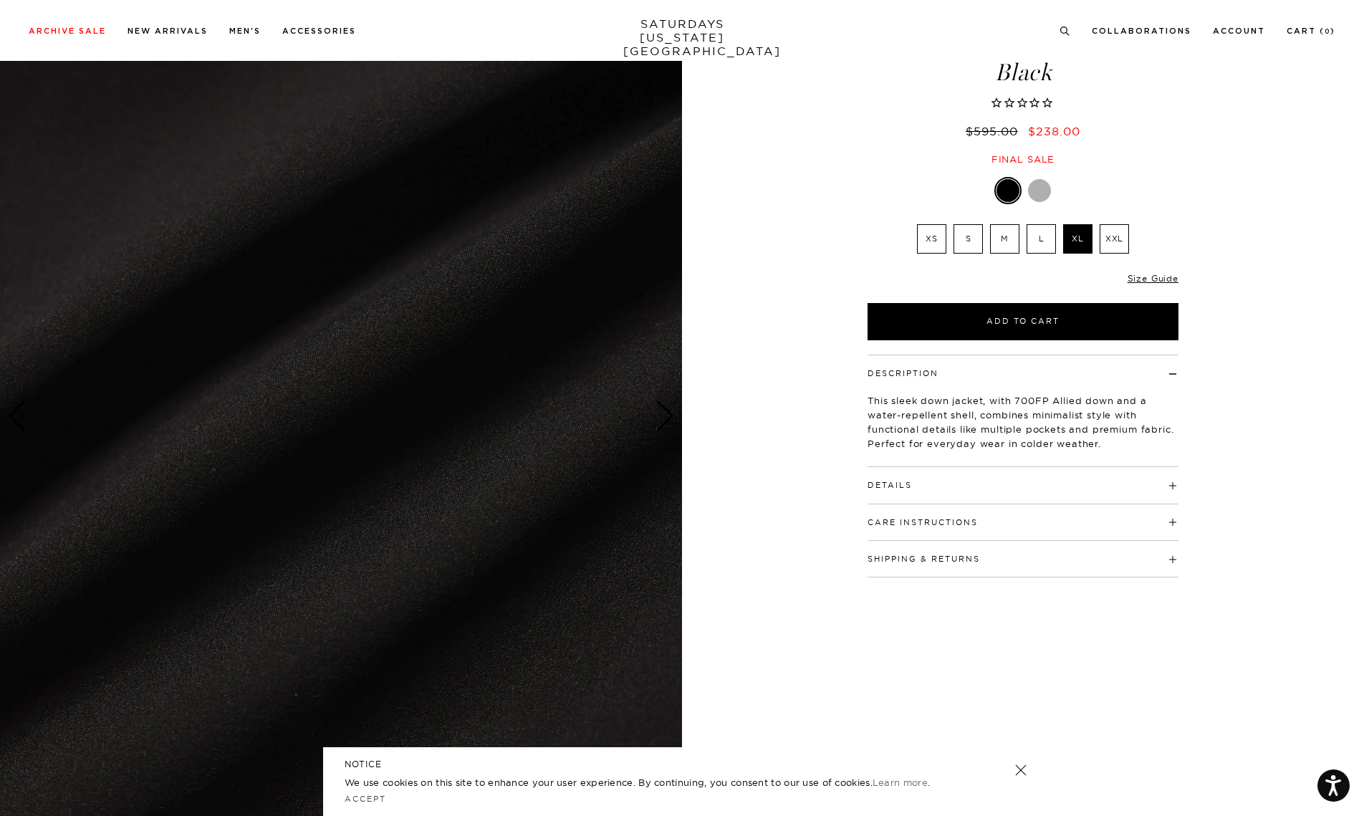
click at [663, 418] on div "Next slide" at bounding box center [665, 417] width 19 height 32
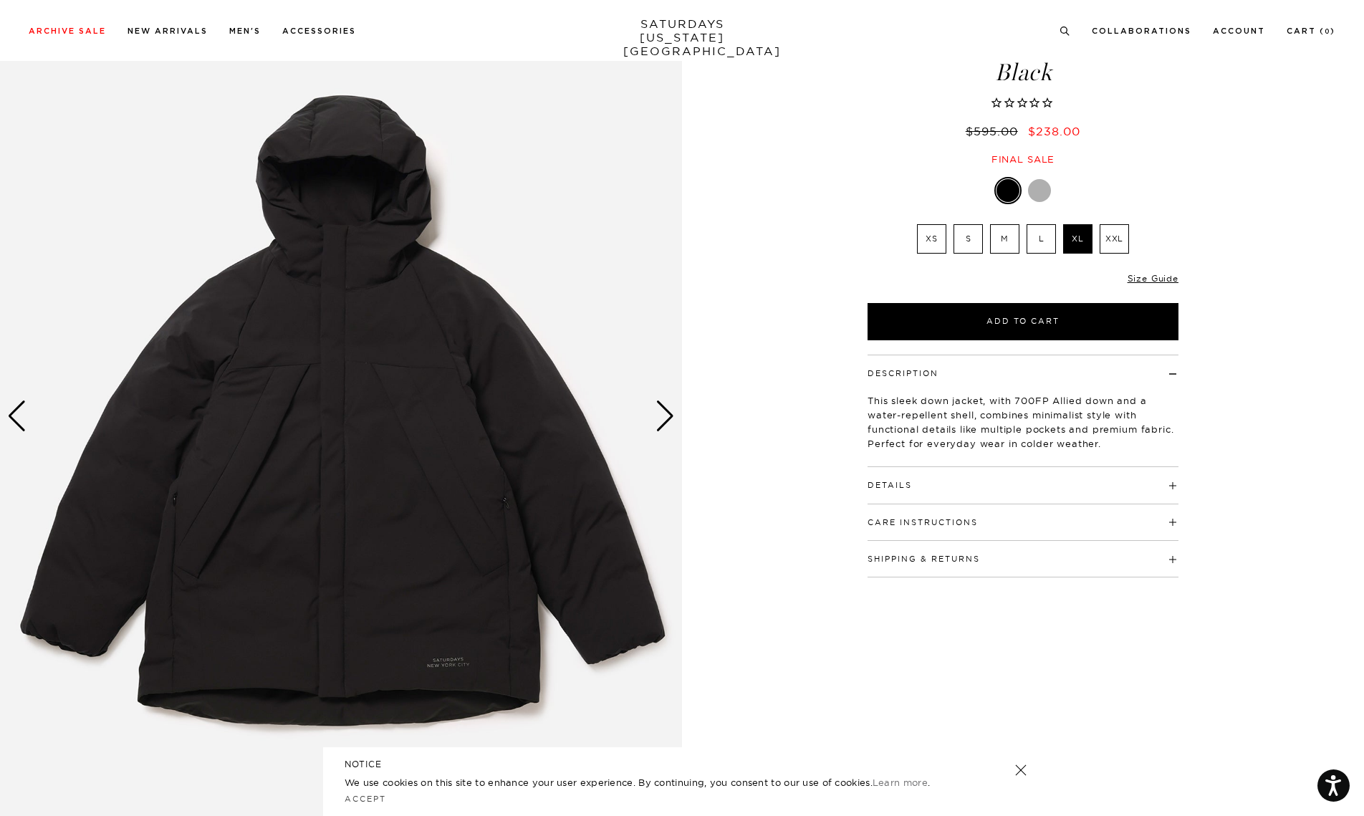
click at [337, 464] on img at bounding box center [341, 416] width 682 height 853
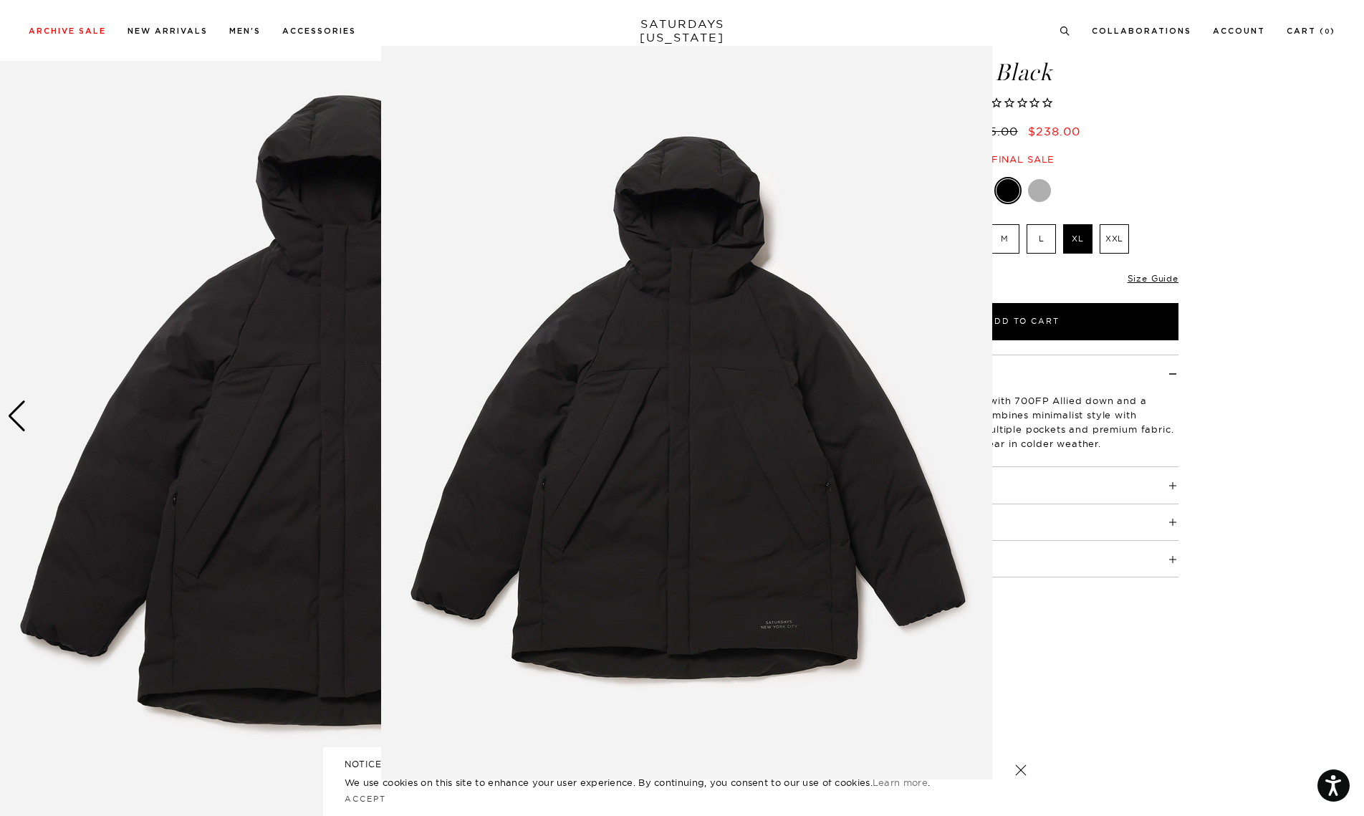
click at [944, 431] on img at bounding box center [686, 413] width 611 height 734
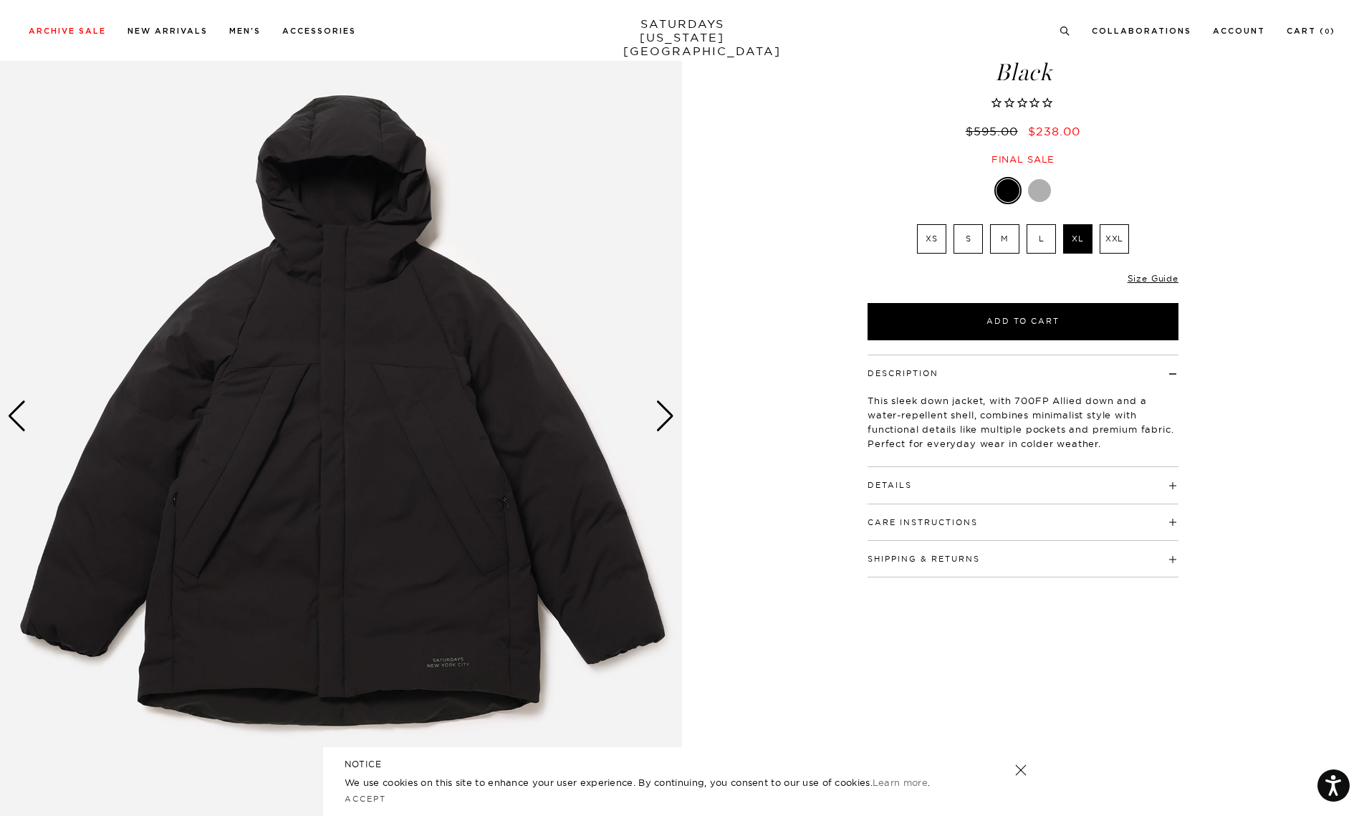
click at [663, 421] on div "Next slide" at bounding box center [665, 417] width 19 height 32
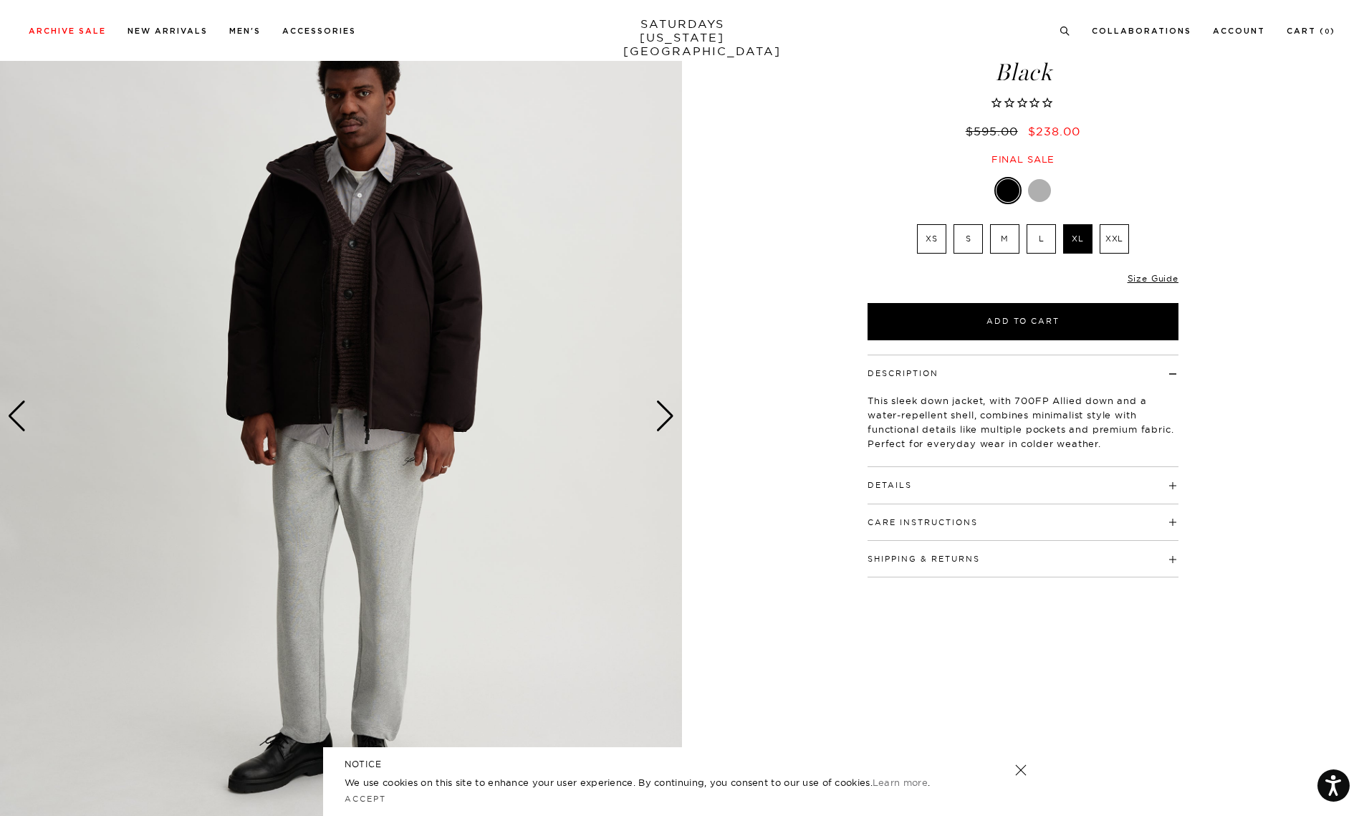
click at [663, 421] on div "Next slide" at bounding box center [665, 417] width 19 height 32
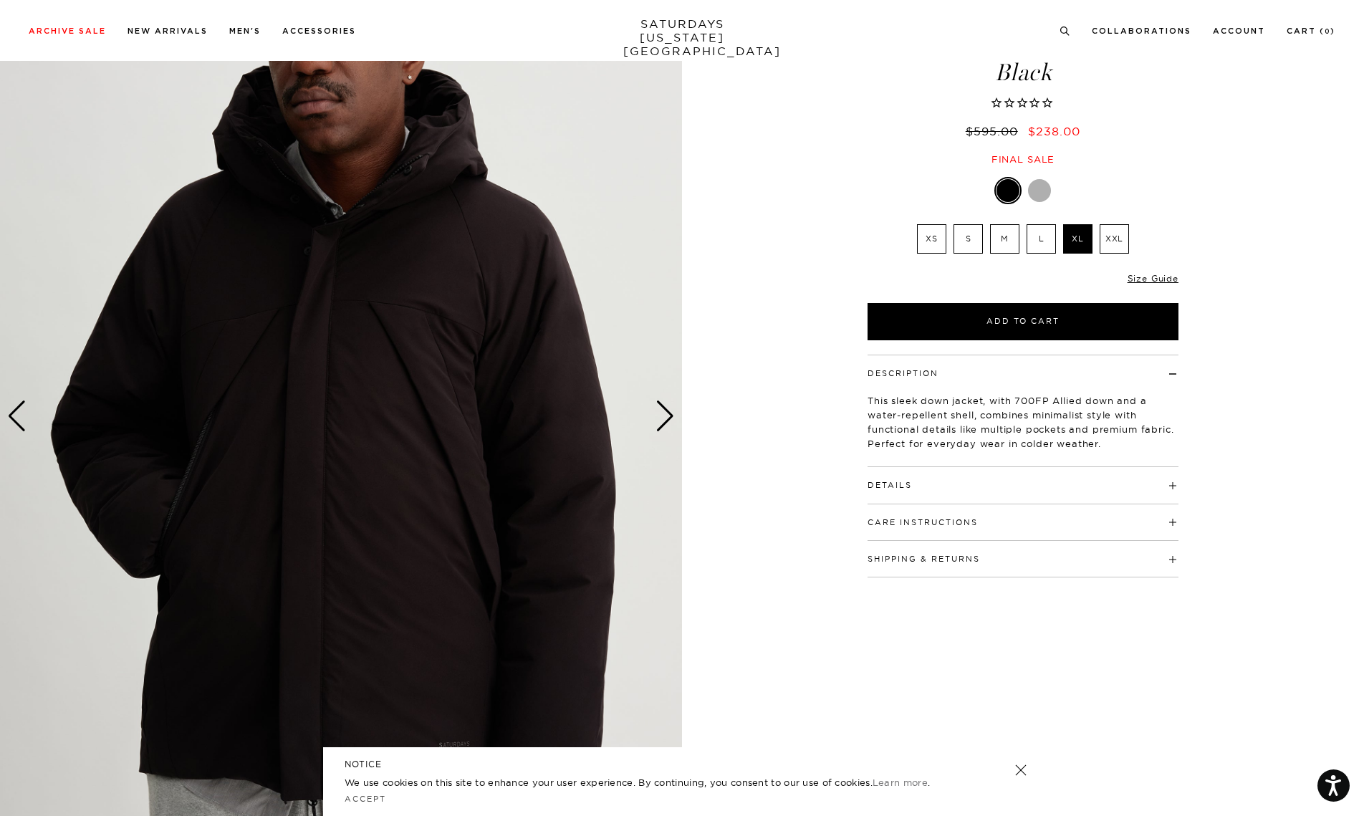
click at [663, 421] on div "Next slide" at bounding box center [665, 417] width 19 height 32
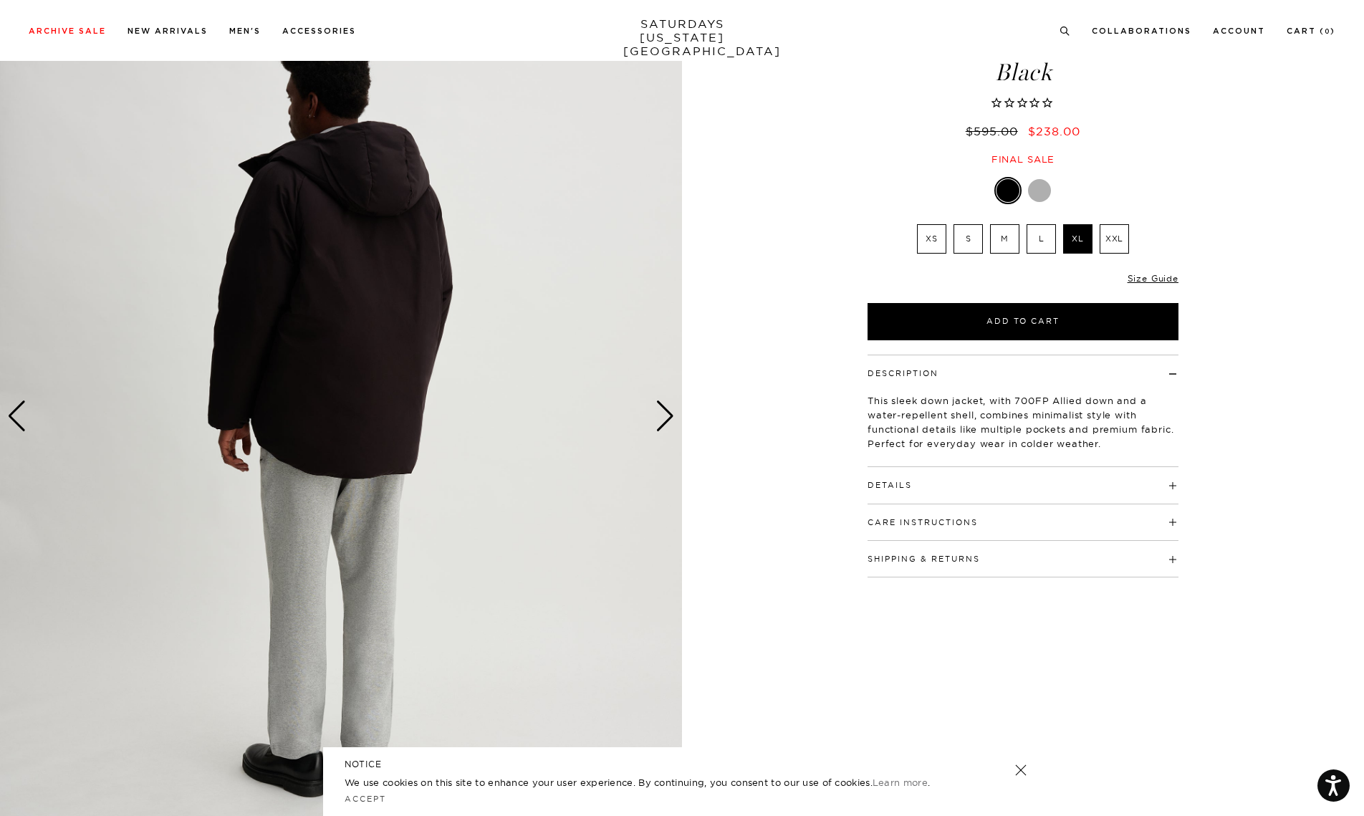
click at [663, 421] on div "Next slide" at bounding box center [665, 417] width 19 height 32
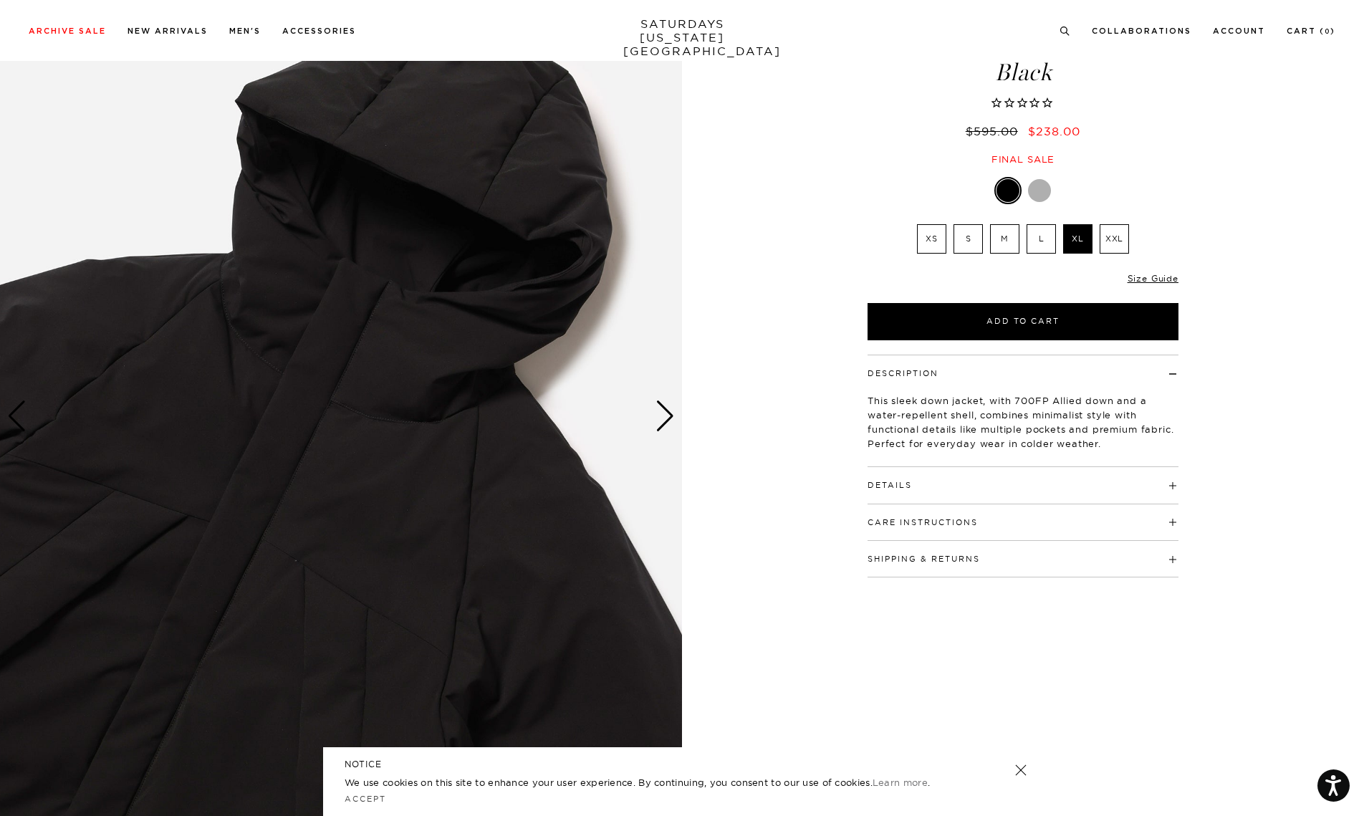
click at [663, 421] on div "Next slide" at bounding box center [665, 417] width 19 height 32
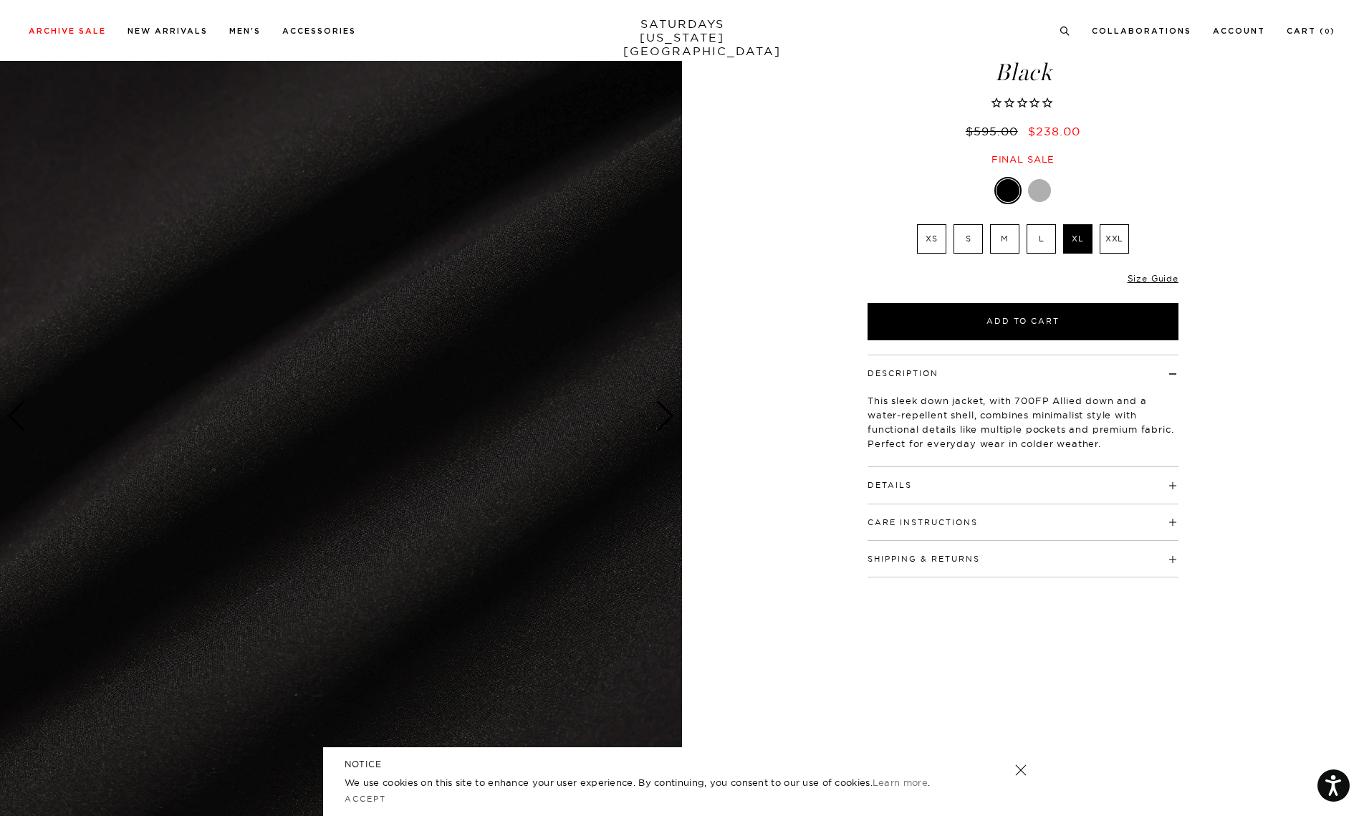
click at [663, 421] on div "Next slide" at bounding box center [665, 417] width 19 height 32
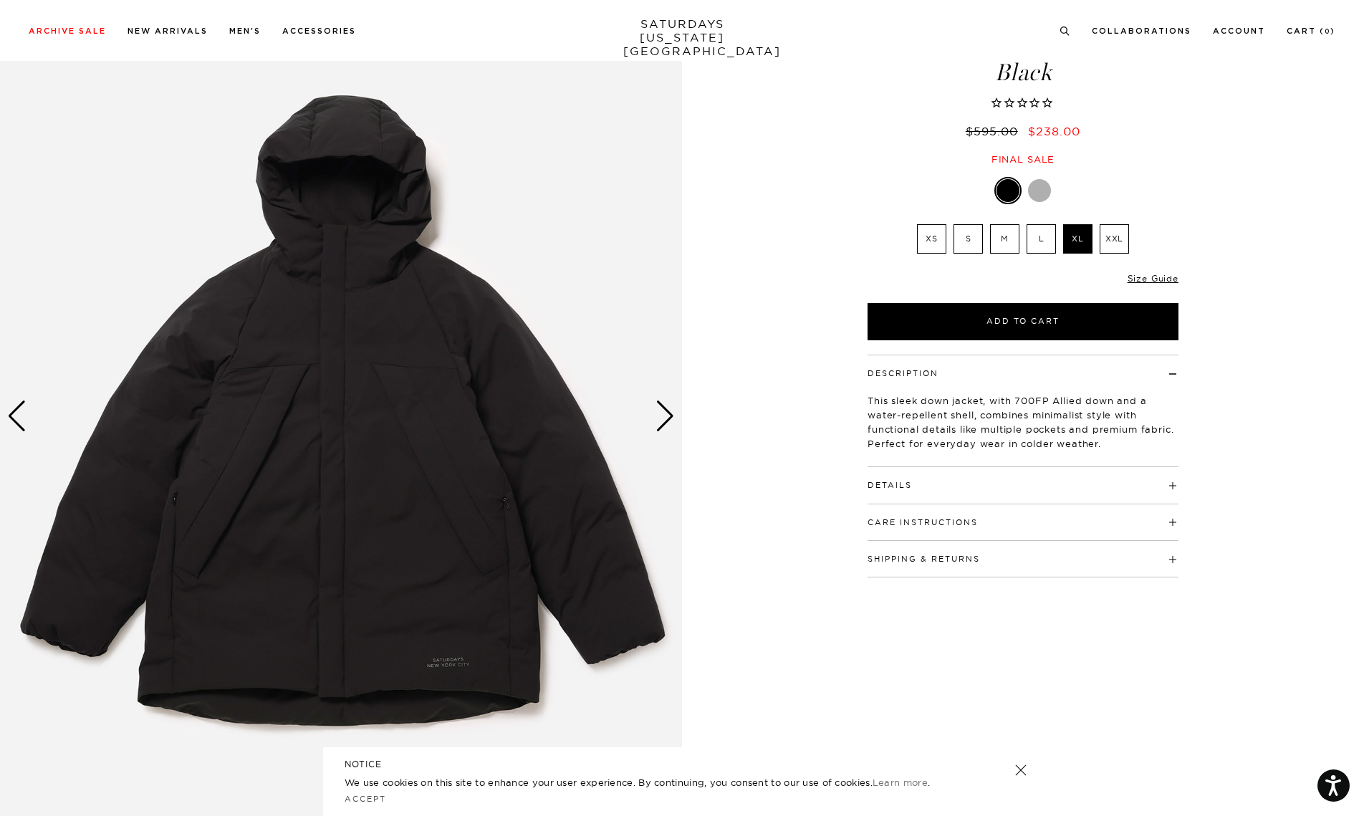
click at [663, 421] on div "Next slide" at bounding box center [665, 417] width 19 height 32
